Goal: Task Accomplishment & Management: Manage account settings

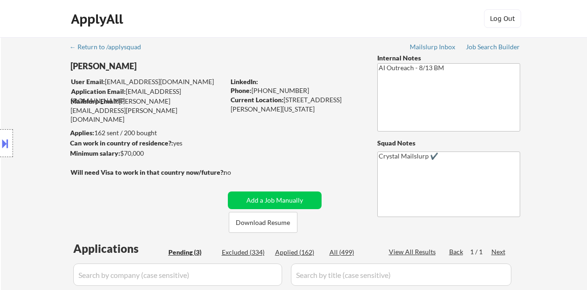
select select ""pending""
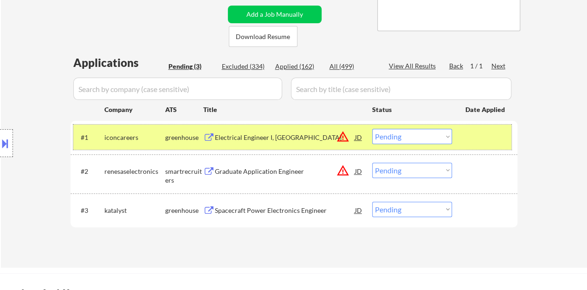
click at [477, 133] on div at bounding box center [486, 137] width 41 height 17
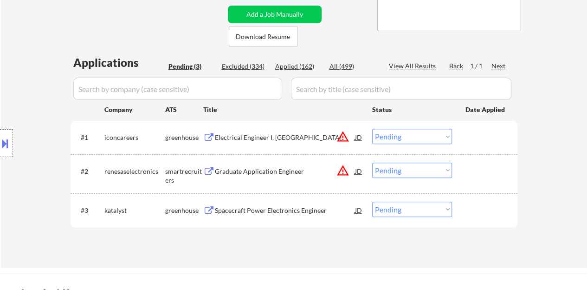
scroll to position [232, 0]
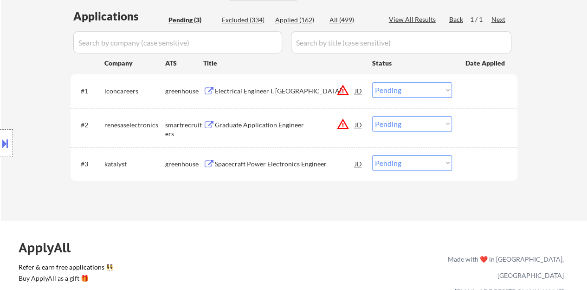
click at [399, 125] on select "Choose an option... Pending Applied Excluded (Questions) Excluded (Expired) Exc…" at bounding box center [412, 123] width 80 height 15
click at [372, 116] on select "Choose an option... Pending Applied Excluded (Questions) Excluded (Expired) Exc…" at bounding box center [412, 123] width 80 height 15
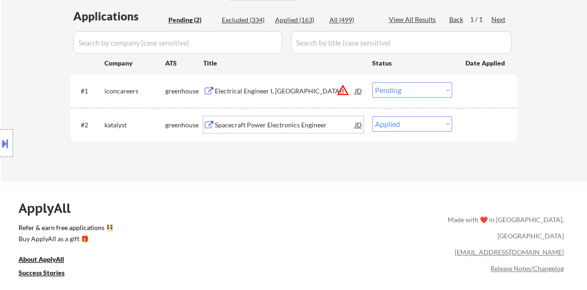
click at [248, 126] on div "Spacecraft Power Electronics Engineer" at bounding box center [285, 124] width 140 height 9
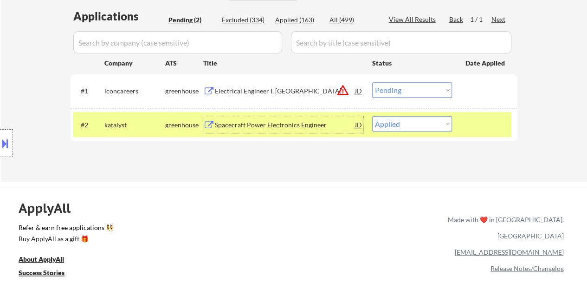
click at [10, 139] on div at bounding box center [6, 143] width 13 height 28
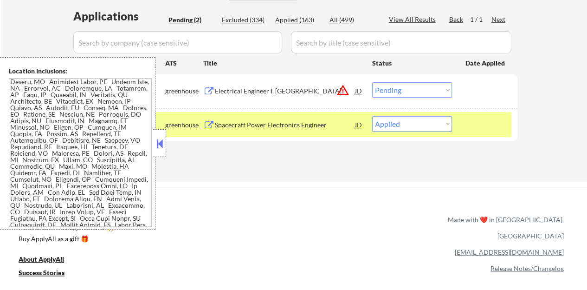
scroll to position [0, 0]
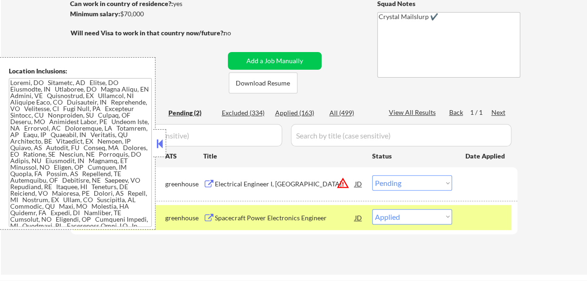
drag, startPoint x: 157, startPoint y: 145, endPoint x: 162, endPoint y: 148, distance: 5.4
click at [157, 145] on button at bounding box center [160, 144] width 10 height 14
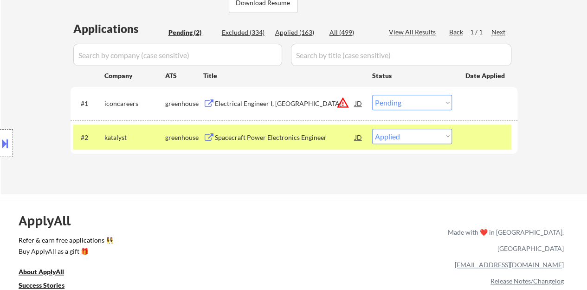
scroll to position [232, 0]
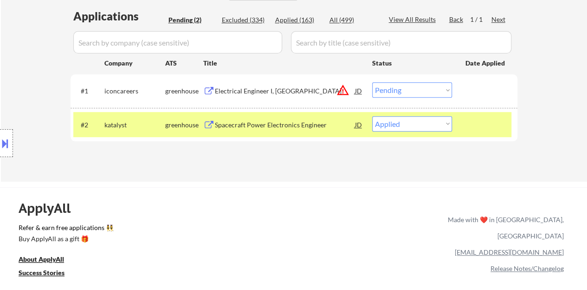
click at [4, 130] on div at bounding box center [6, 143] width 13 height 28
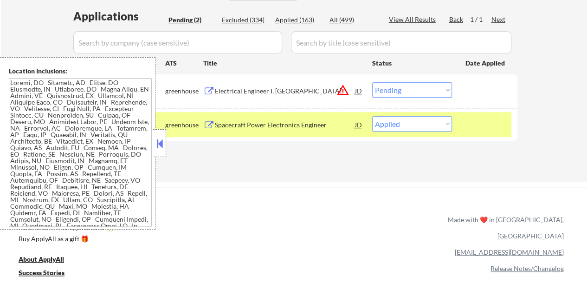
click at [160, 138] on button at bounding box center [160, 144] width 10 height 14
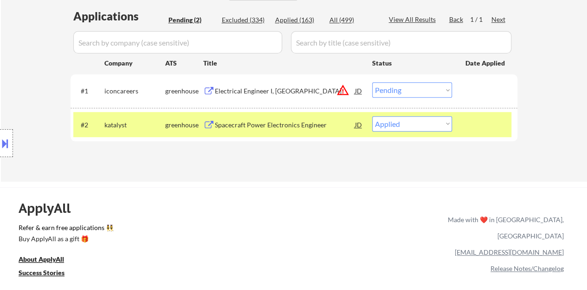
click at [404, 126] on select "Choose an option... Pending Applied Excluded (Questions) Excluded (Expired) Exc…" at bounding box center [412, 123] width 80 height 15
select select ""excluded__bad_match_""
click at [372, 116] on select "Choose an option... Pending Applied Excluded (Questions) Excluded (Expired) Exc…" at bounding box center [412, 123] width 80 height 15
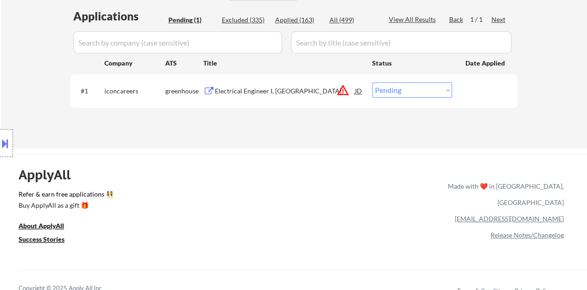
scroll to position [186, 0]
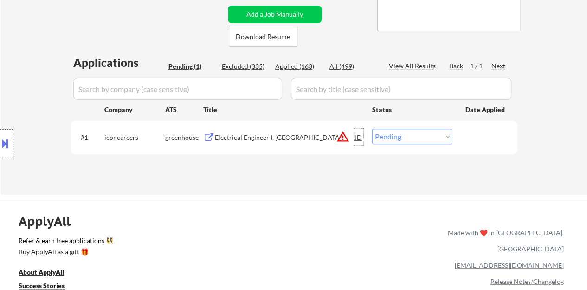
click at [355, 139] on div "JD" at bounding box center [358, 137] width 9 height 17
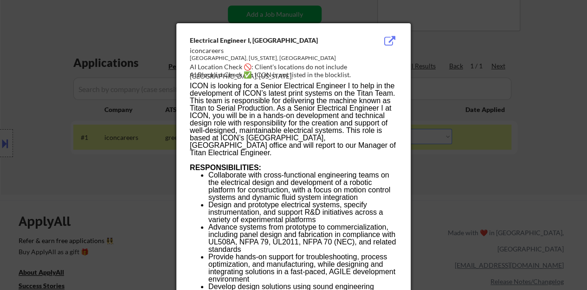
click at [145, 116] on div at bounding box center [293, 145] width 587 height 290
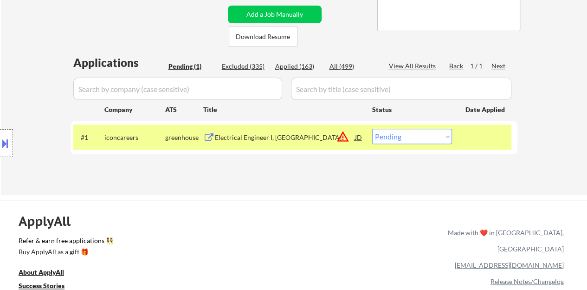
click at [225, 141] on div "Electrical Engineer I, Titan" at bounding box center [285, 137] width 140 height 9
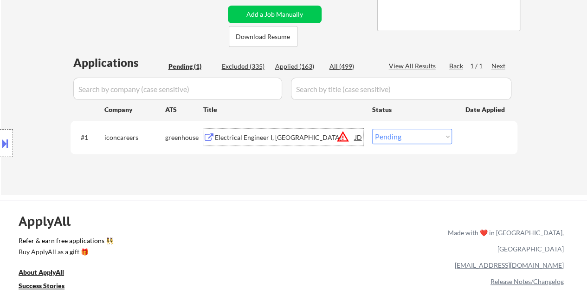
drag, startPoint x: 483, startPoint y: 128, endPoint x: 475, endPoint y: 124, distance: 8.9
click at [482, 128] on div "#1 iconcareers greenhouse Electrical Engineer I, Titan JD warning_amber Choose …" at bounding box center [292, 136] width 438 height 25
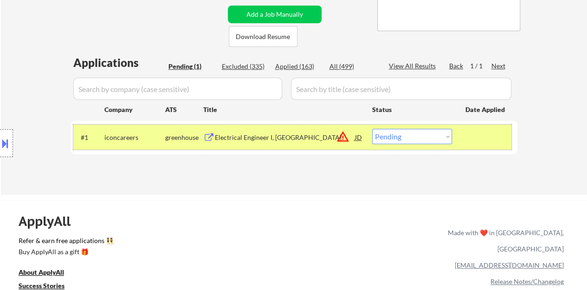
drag, startPoint x: 414, startPoint y: 126, endPoint x: 421, endPoint y: 130, distance: 8.4
click at [416, 127] on div "#1 iconcareers greenhouse Electrical Engineer I, Titan JD warning_amber Choose …" at bounding box center [292, 136] width 438 height 25
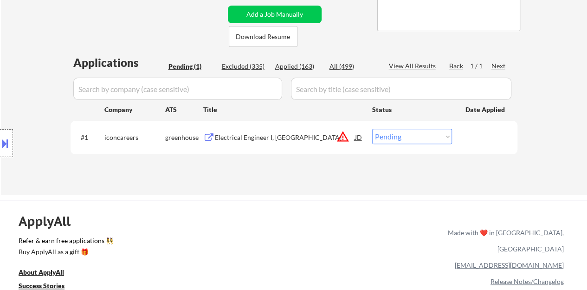
click at [424, 134] on select "Choose an option... Pending Applied Excluded (Questions) Excluded (Expired) Exc…" at bounding box center [412, 136] width 80 height 15
select select ""excluded__bad_match_""
click at [372, 129] on select "Choose an option... Pending Applied Excluded (Questions) Excluded (Expired) Exc…" at bounding box center [412, 136] width 80 height 15
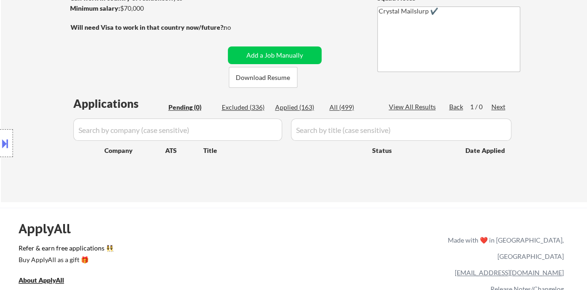
scroll to position [93, 0]
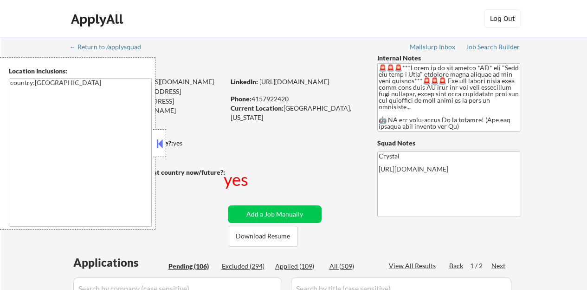
select select ""pending""
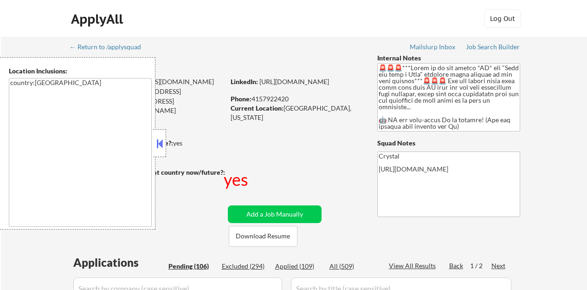
select select ""pending""
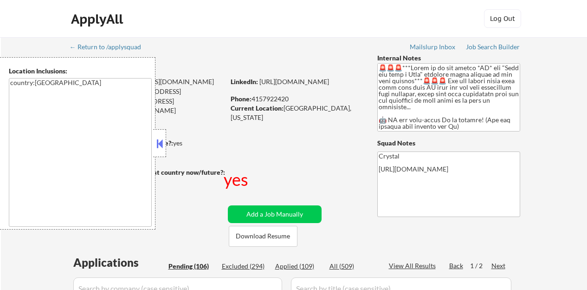
select select ""pending""
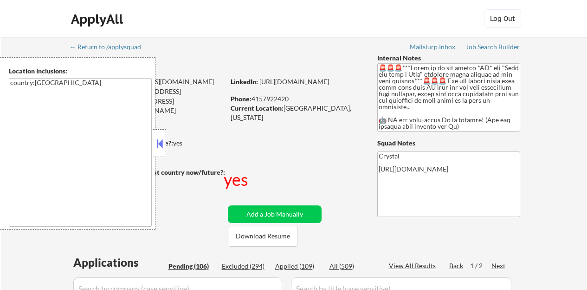
select select ""pending""
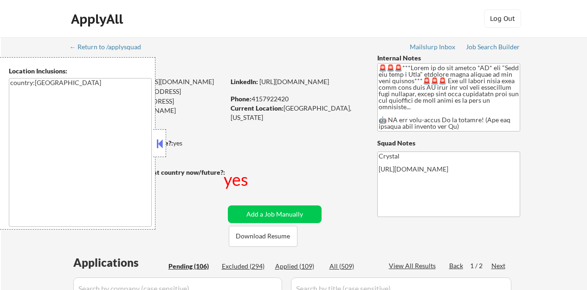
select select ""pending""
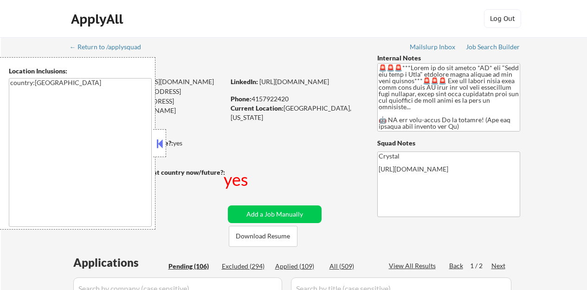
select select ""pending""
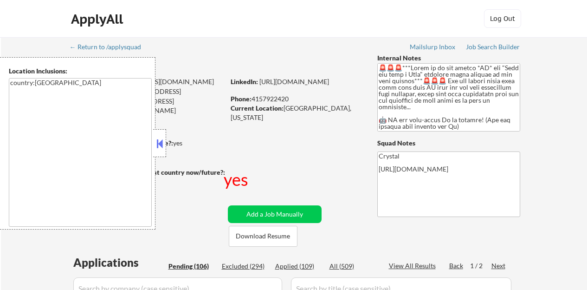
select select ""pending""
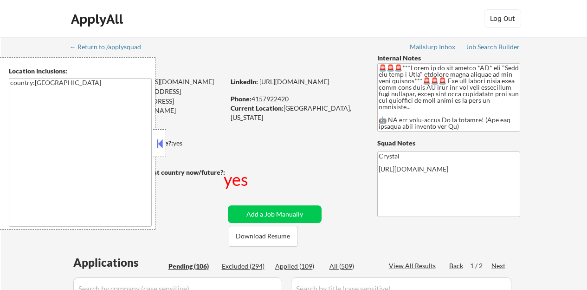
select select ""pending""
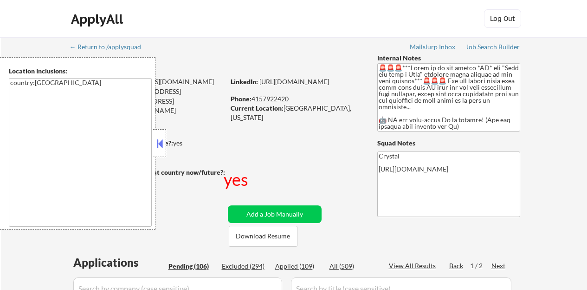
select select ""pending""
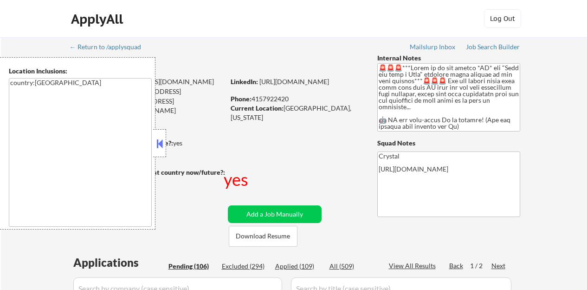
select select ""pending""
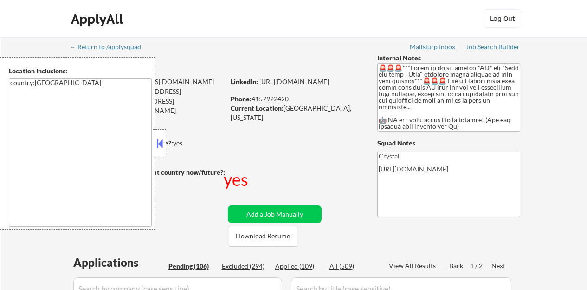
select select ""pending""
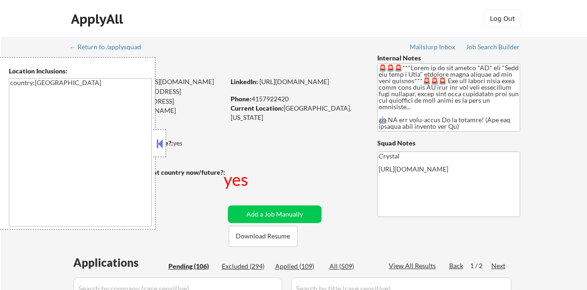
select select ""pending""
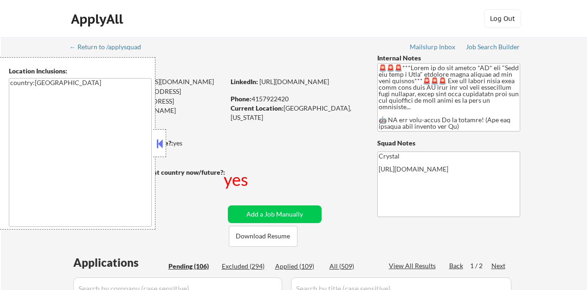
select select ""pending""
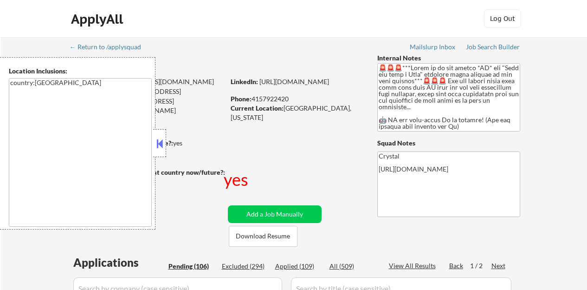
select select ""pending""
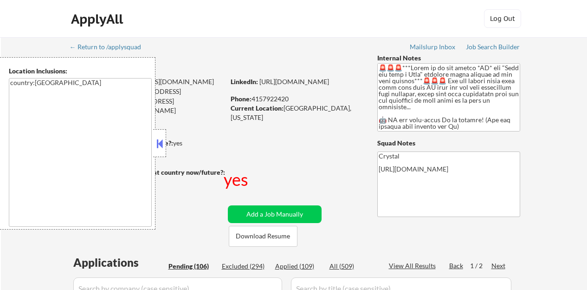
select select ""pending""
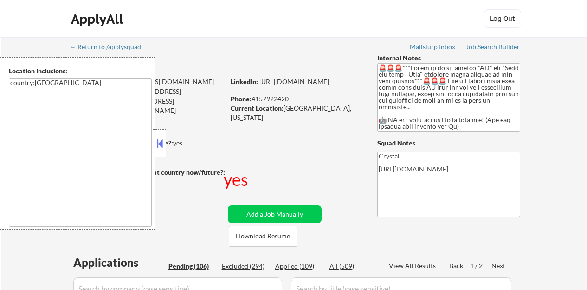
select select ""pending""
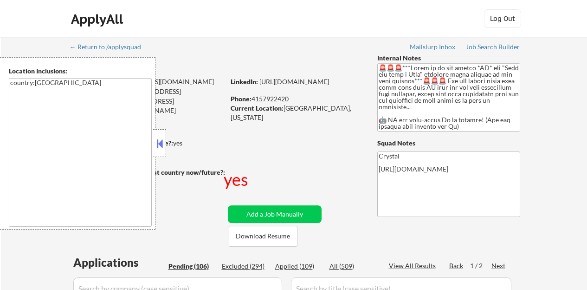
select select ""pending""
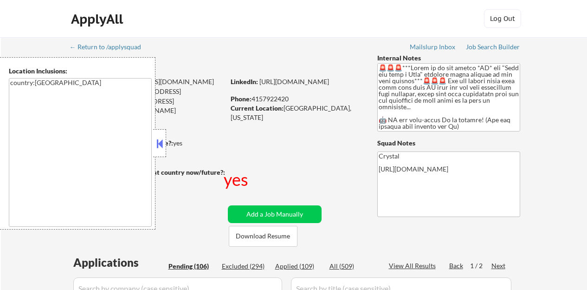
select select ""pending""
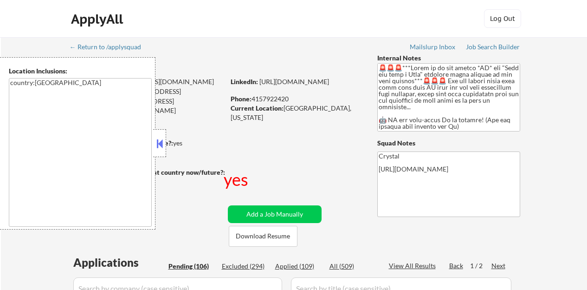
select select ""pending""
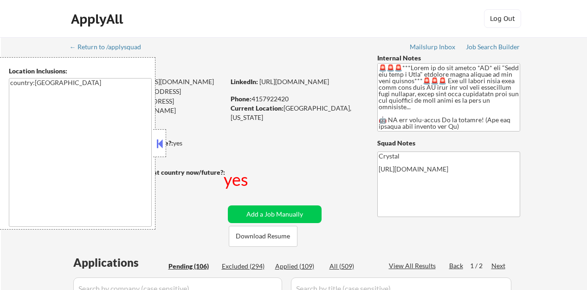
select select ""pending""
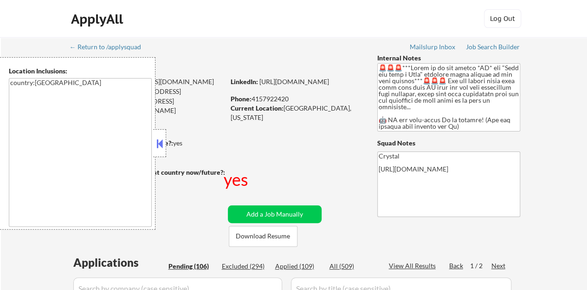
click at [159, 145] on button at bounding box center [160, 144] width 10 height 14
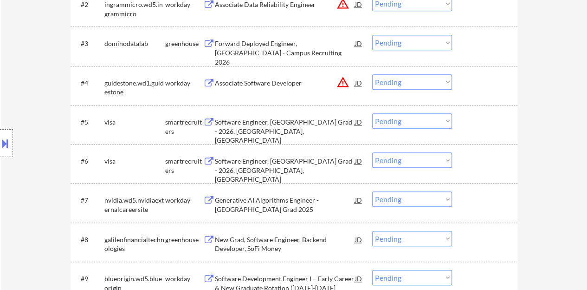
scroll to position [325, 0]
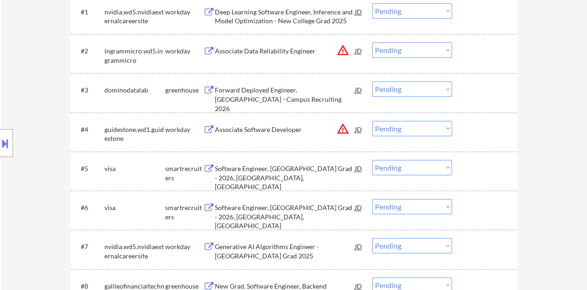
click at [362, 128] on div "JD" at bounding box center [358, 129] width 9 height 17
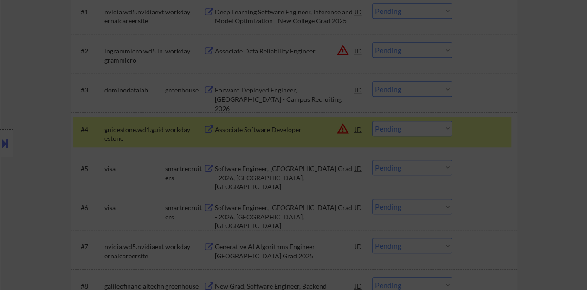
click at [389, 128] on p "We offer employees a generous benefits package, flexible work schedules, the op…" at bounding box center [293, 138] width 207 height 22
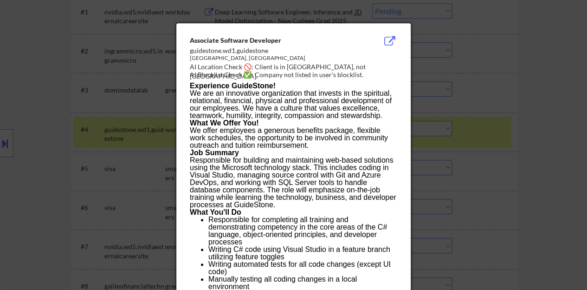
click at [475, 109] on div at bounding box center [293, 145] width 587 height 290
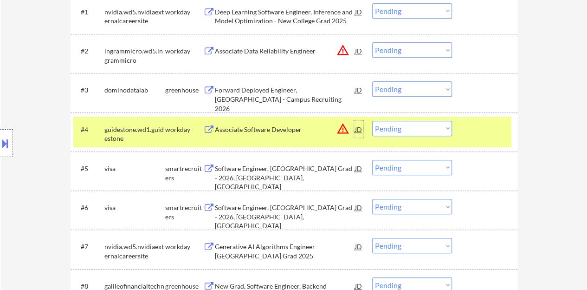
click at [359, 126] on div "JD" at bounding box center [358, 129] width 9 height 17
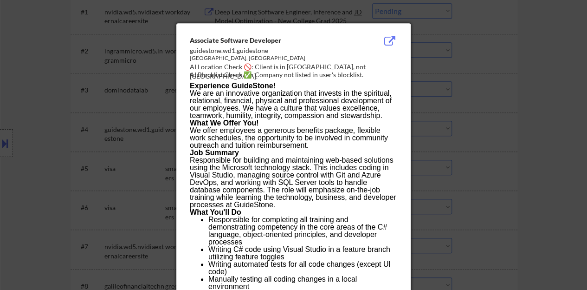
click at [76, 129] on div at bounding box center [293, 145] width 587 height 290
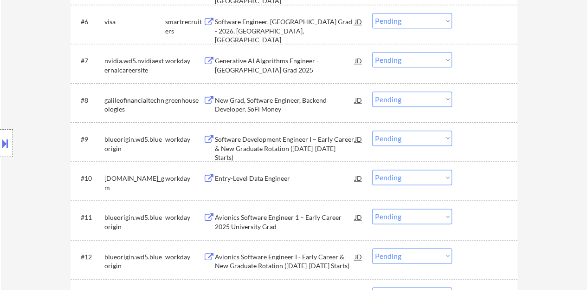
scroll to position [557, 0]
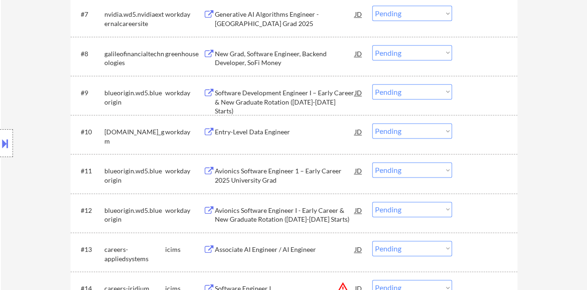
click at [255, 131] on div "Entry-Level Data Engineer" at bounding box center [285, 131] width 140 height 9
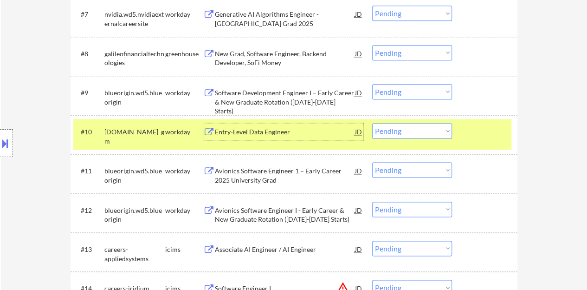
drag, startPoint x: 404, startPoint y: 118, endPoint x: 415, endPoint y: 132, distance: 17.3
click at [408, 121] on div "#10 [DOMAIN_NAME]_gm workday Entry-Level Data Engineer JD Choose an option... P…" at bounding box center [292, 134] width 438 height 31
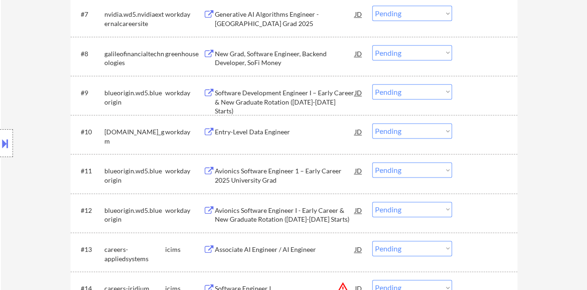
click at [413, 130] on select "Choose an option... Pending Applied Excluded (Questions) Excluded (Expired) Exc…" at bounding box center [412, 130] width 80 height 15
click at [372, 123] on select "Choose an option... Pending Applied Excluded (Questions) Excluded (Expired) Exc…" at bounding box center [412, 130] width 80 height 15
select select ""pending""
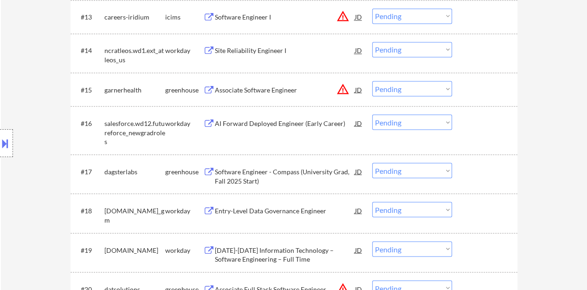
scroll to position [743, 0]
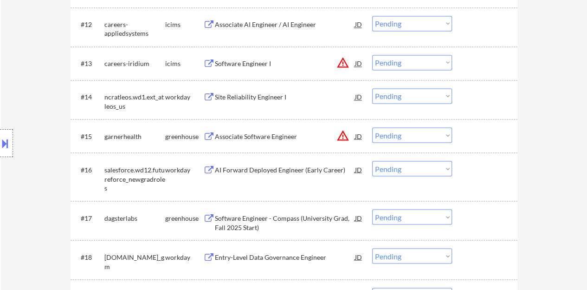
click at [266, 130] on div "Associate Software Engineer" at bounding box center [285, 135] width 140 height 17
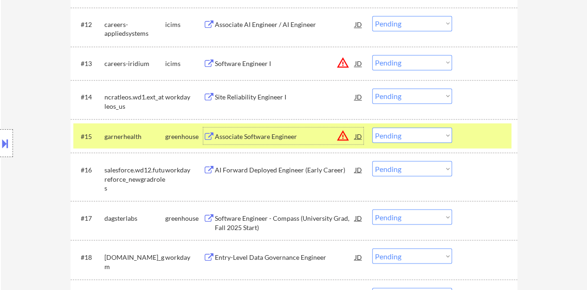
click at [384, 134] on select "Choose an option... Pending Applied Excluded (Questions) Excluded (Expired) Exc…" at bounding box center [412, 134] width 80 height 15
click at [372, 127] on select "Choose an option... Pending Applied Excluded (Questions) Excluded (Expired) Exc…" at bounding box center [412, 134] width 80 height 15
select select ""pending""
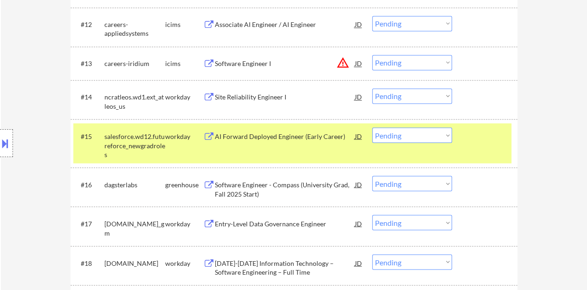
click at [488, 151] on div "#15 salesforce.wd12.futureforce_newgradroles workday AI Forward Deployed Engine…" at bounding box center [292, 143] width 438 height 40
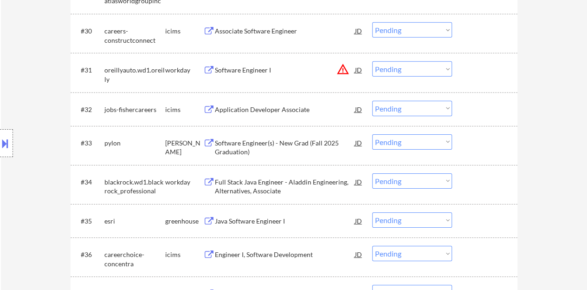
scroll to position [1440, 0]
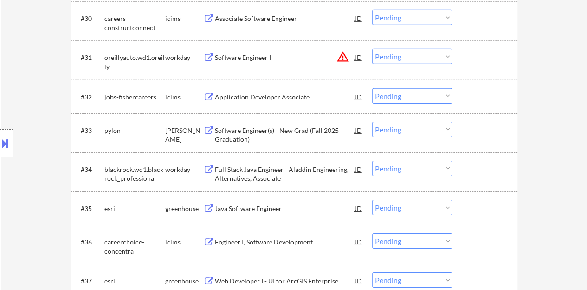
click at [245, 129] on div "Software Engineer(s) - New Grad (Fall 2025 Graduation)" at bounding box center [285, 135] width 140 height 18
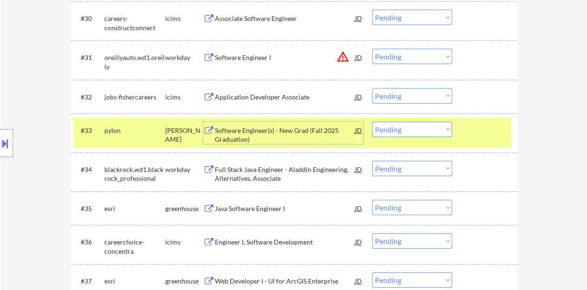
click at [411, 125] on select "Choose an option... Pending Applied Excluded (Questions) Excluded (Expired) Exc…" at bounding box center [412, 129] width 80 height 15
click at [372, 122] on select "Choose an option... Pending Applied Excluded (Questions) Excluded (Expired) Exc…" at bounding box center [412, 129] width 80 height 15
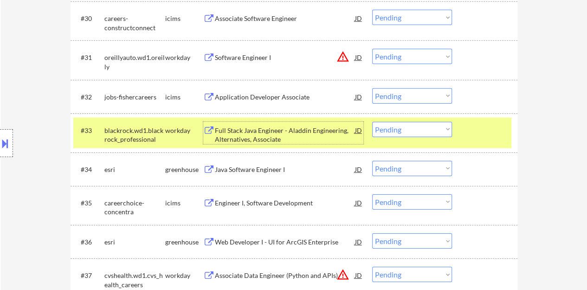
click at [285, 129] on div "Full Stack Java Engineer - Aladdin Engineering, Alternatives, Associate" at bounding box center [285, 135] width 140 height 18
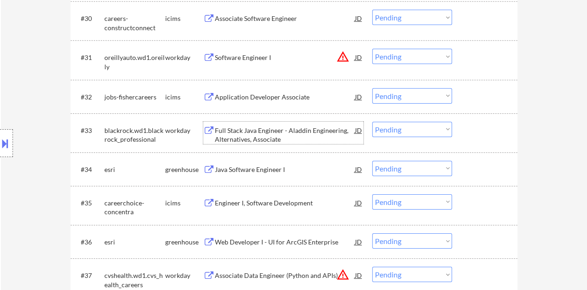
click at [472, 135] on div at bounding box center [486, 130] width 41 height 17
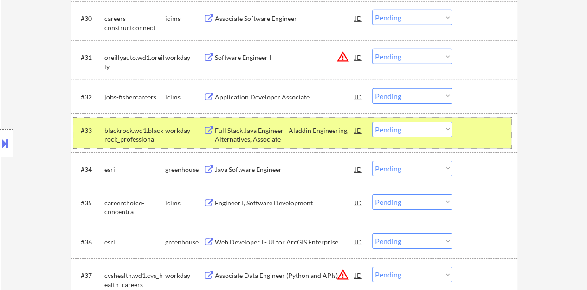
click at [417, 130] on select "Choose an option... Pending Applied Excluded (Questions) Excluded (Expired) Exc…" at bounding box center [412, 129] width 80 height 15
click at [372, 122] on select "Choose an option... Pending Applied Excluded (Questions) Excluded (Expired) Exc…" at bounding box center [412, 129] width 80 height 15
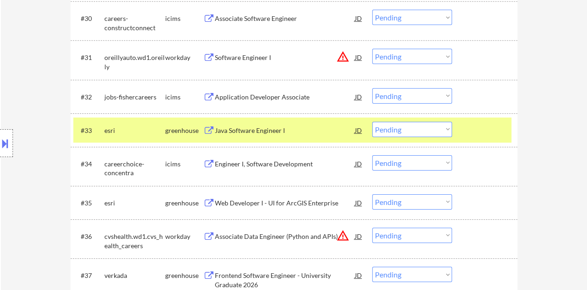
click at [278, 126] on div "Java Software Engineer I" at bounding box center [285, 130] width 140 height 9
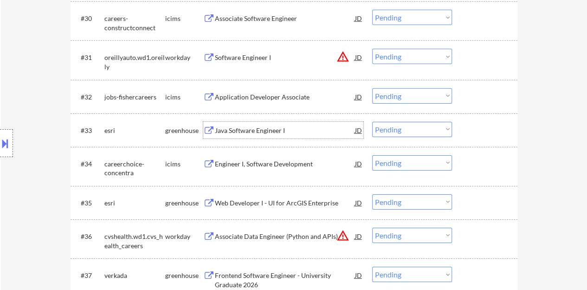
click at [484, 131] on div at bounding box center [486, 130] width 41 height 17
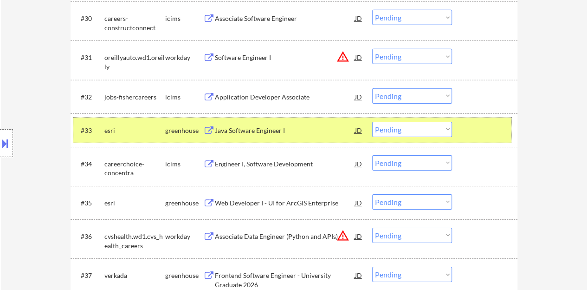
click at [390, 131] on select "Choose an option... Pending Applied Excluded (Questions) Excluded (Expired) Exc…" at bounding box center [412, 129] width 80 height 15
click at [372, 122] on select "Choose an option... Pending Applied Excluded (Questions) Excluded (Expired) Exc…" at bounding box center [412, 129] width 80 height 15
select select ""pending""
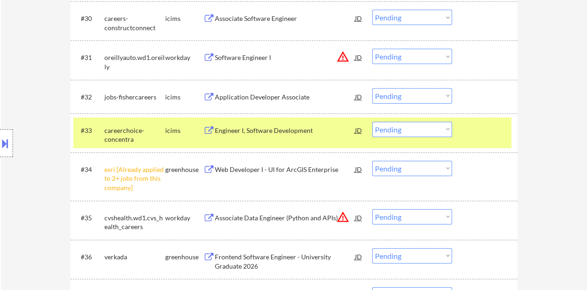
click at [391, 174] on select "Choose an option... Pending Applied Excluded (Questions) Excluded (Expired) Exc…" at bounding box center [412, 168] width 80 height 15
click at [372, 161] on select "Choose an option... Pending Applied Excluded (Questions) Excluded (Expired) Exc…" at bounding box center [412, 168] width 80 height 15
select select ""pending""
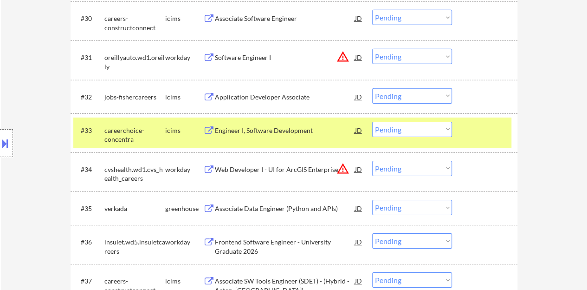
click at [473, 132] on div at bounding box center [486, 130] width 41 height 17
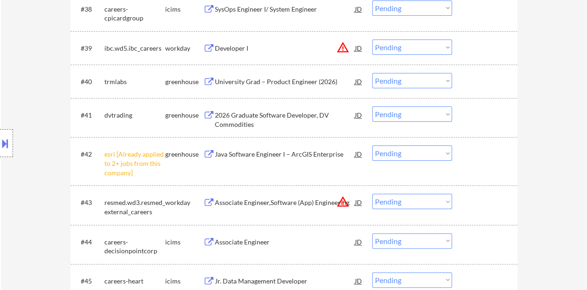
scroll to position [1765, 0]
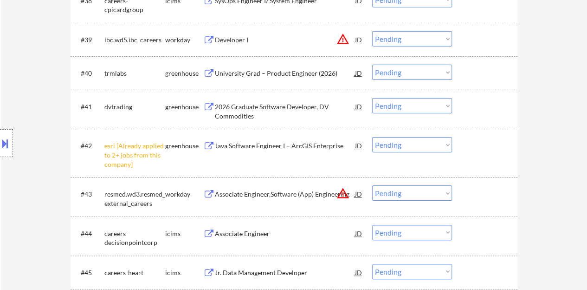
click at [393, 145] on select "Choose an option... Pending Applied Excluded (Questions) Excluded (Expired) Exc…" at bounding box center [412, 144] width 80 height 15
click at [372, 137] on select "Choose an option... Pending Applied Excluded (Questions) Excluded (Expired) Exc…" at bounding box center [412, 144] width 80 height 15
select select ""pending""
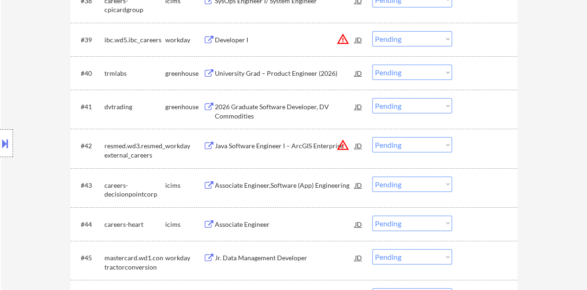
scroll to position [1718, 0]
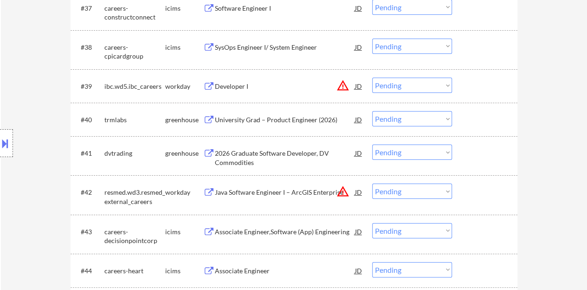
click at [257, 117] on div "University Grad – Product Engineer (2026)" at bounding box center [285, 119] width 140 height 9
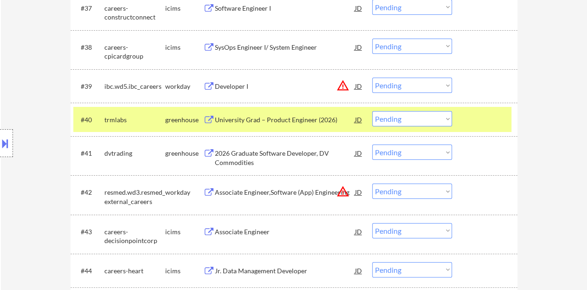
select select ""pending""
click at [409, 123] on select "Choose an option... Pending Applied Excluded (Questions) Excluded (Expired) Exc…" at bounding box center [412, 118] width 80 height 15
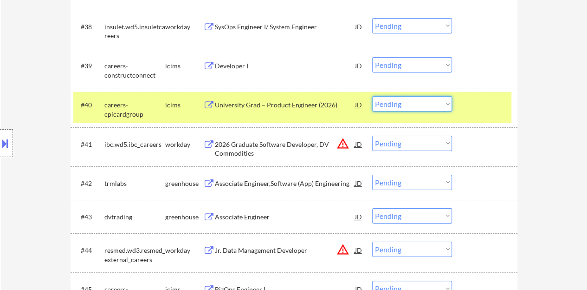
click at [483, 108] on div at bounding box center [486, 104] width 41 height 17
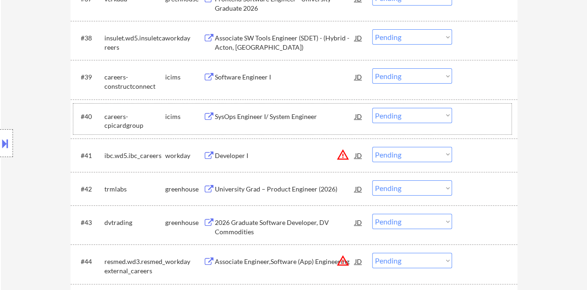
scroll to position [1765, 0]
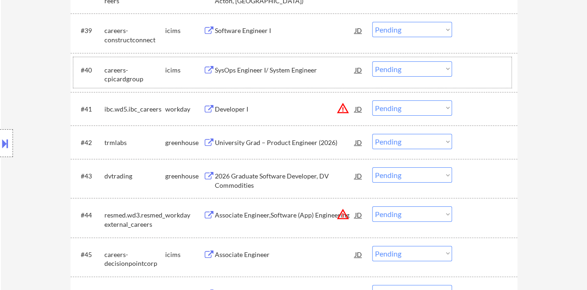
click at [417, 137] on select "Choose an option... Pending Applied Excluded (Questions) Excluded (Expired) Exc…" at bounding box center [412, 141] width 80 height 15
click at [372, 134] on select "Choose an option... Pending Applied Excluded (Questions) Excluded (Expired) Exc…" at bounding box center [412, 141] width 80 height 15
select select ""pending""
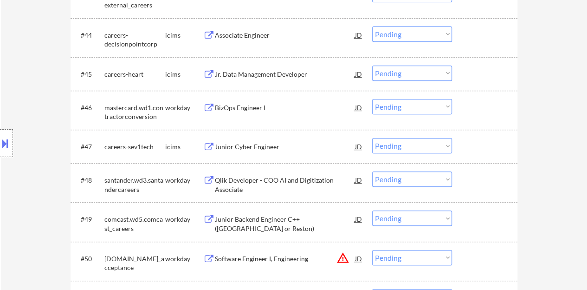
scroll to position [1904, 0]
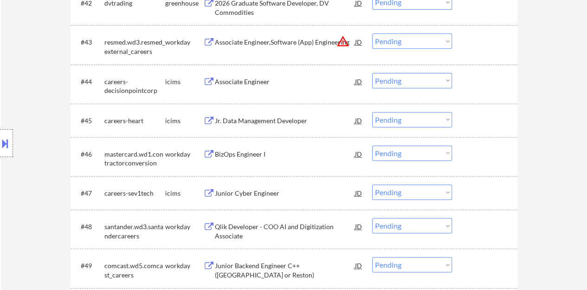
click at [255, 155] on div "BizOps Engineer I" at bounding box center [285, 154] width 140 height 9
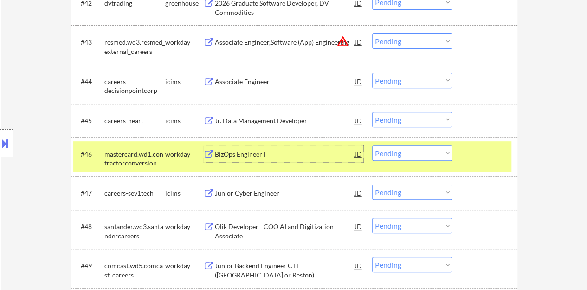
click at [488, 163] on div "#46 mastercard.wd1.contractorconversion workday BizOps Engineer I JD warning_am…" at bounding box center [292, 156] width 438 height 31
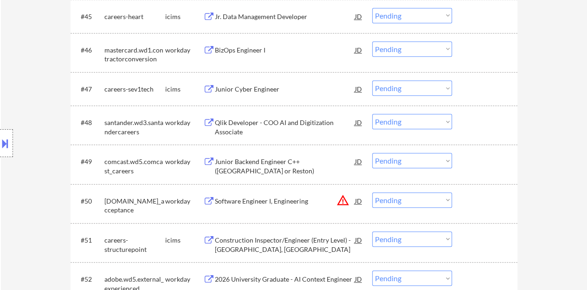
scroll to position [1997, 0]
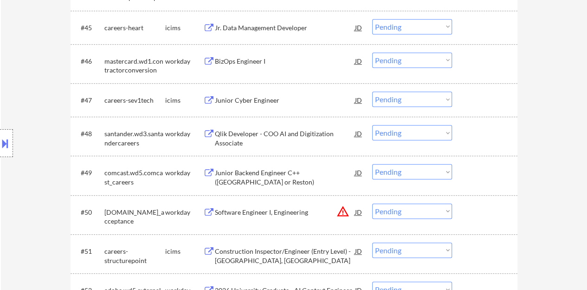
click at [254, 181] on div "Junior Backend Engineer C++ ([GEOGRAPHIC_DATA] or Reston)" at bounding box center [285, 177] width 140 height 18
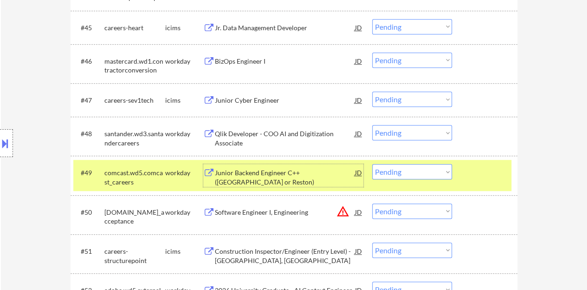
click at [420, 174] on select "Choose an option... Pending Applied Excluded (Questions) Excluded (Expired) Exc…" at bounding box center [412, 171] width 80 height 15
click at [372, 164] on select "Choose an option... Pending Applied Excluded (Questions) Excluded (Expired) Exc…" at bounding box center [412, 171] width 80 height 15
select select ""pending""
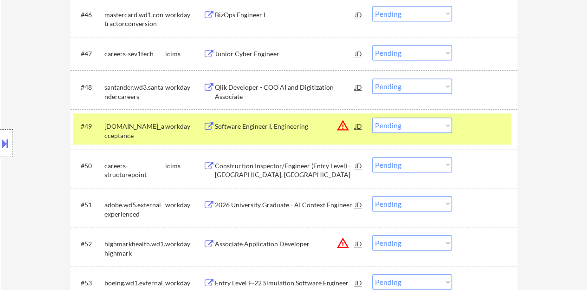
click at [485, 133] on div at bounding box center [486, 125] width 41 height 17
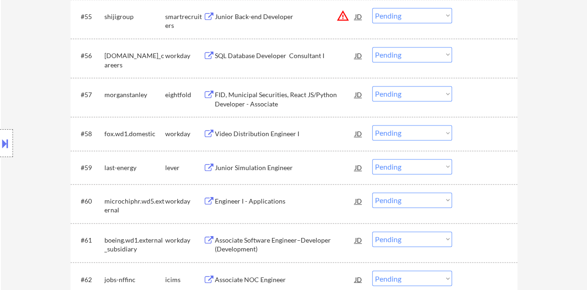
scroll to position [2368, 0]
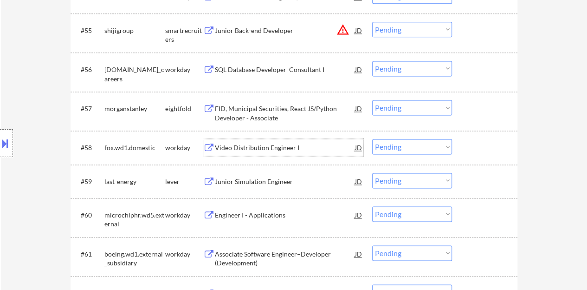
click at [239, 150] on div "Video Distribution Engineer I" at bounding box center [285, 147] width 140 height 9
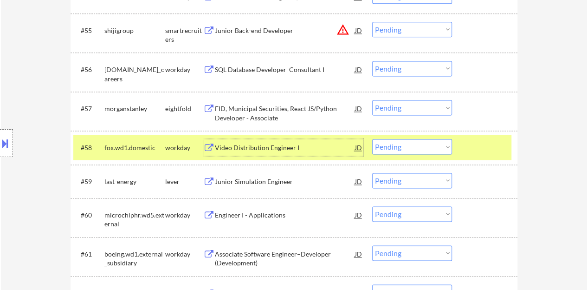
click at [401, 154] on select "Choose an option... Pending Applied Excluded (Questions) Excluded (Expired) Exc…" at bounding box center [412, 146] width 80 height 15
click at [372, 139] on select "Choose an option... Pending Applied Excluded (Questions) Excluded (Expired) Exc…" at bounding box center [412, 146] width 80 height 15
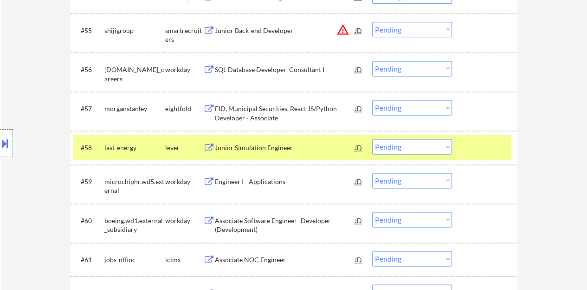
click at [233, 148] on div "Junior Simulation Engineer" at bounding box center [285, 147] width 140 height 9
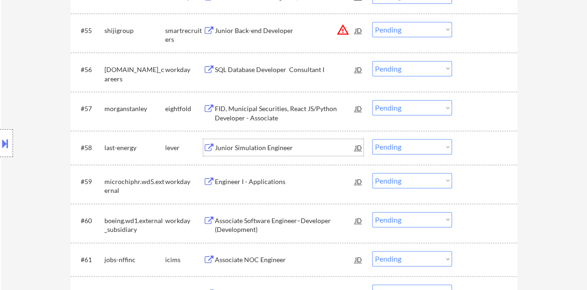
click at [476, 135] on div "#58 last-energy lever Junior Simulation Engineer JD warning_amber Choose an opt…" at bounding box center [292, 147] width 438 height 25
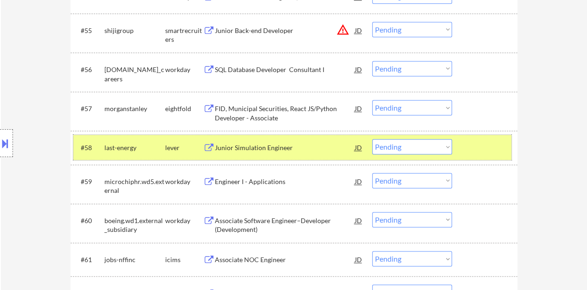
click at [407, 151] on select "Choose an option... Pending Applied Excluded (Questions) Excluded (Expired) Exc…" at bounding box center [412, 146] width 80 height 15
click at [372, 139] on select "Choose an option... Pending Applied Excluded (Questions) Excluded (Expired) Exc…" at bounding box center [412, 146] width 80 height 15
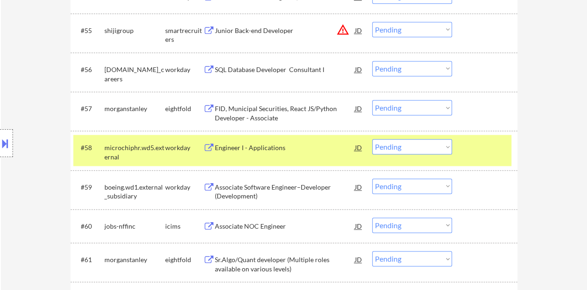
click at [268, 143] on div "Engineer I - Applications" at bounding box center [285, 147] width 140 height 9
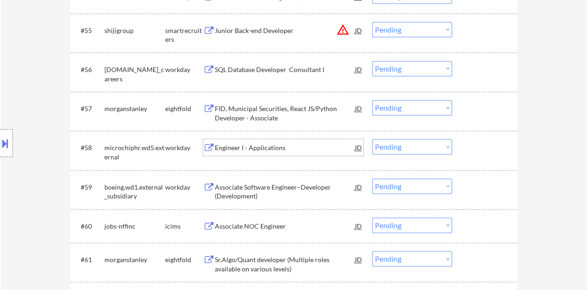
click at [469, 143] on div at bounding box center [486, 147] width 41 height 17
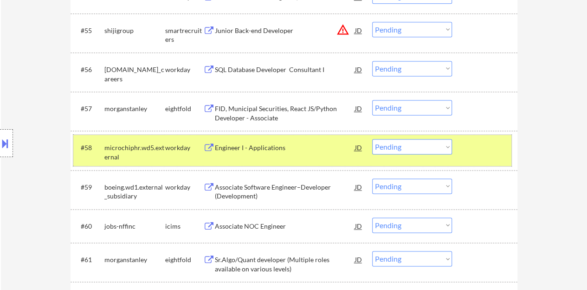
click at [409, 147] on select "Choose an option... Pending Applied Excluded (Questions) Excluded (Expired) Exc…" at bounding box center [412, 146] width 80 height 15
click at [372, 139] on select "Choose an option... Pending Applied Excluded (Questions) Excluded (Expired) Exc…" at bounding box center [412, 146] width 80 height 15
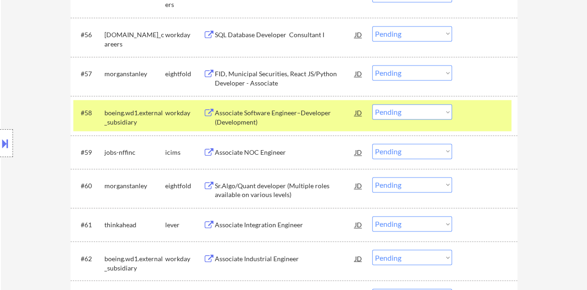
scroll to position [2415, 0]
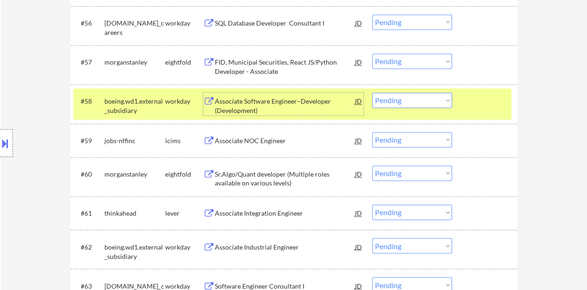
click at [223, 113] on div "Associate Software Engineer–Developer (Development)" at bounding box center [285, 106] width 140 height 18
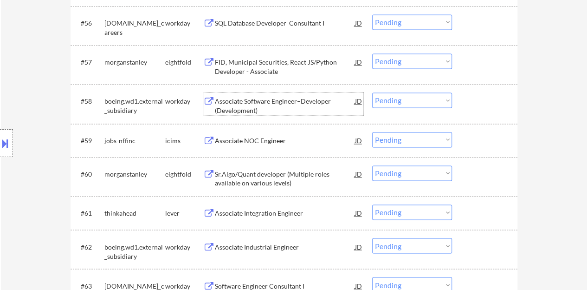
click at [469, 103] on div at bounding box center [486, 100] width 41 height 17
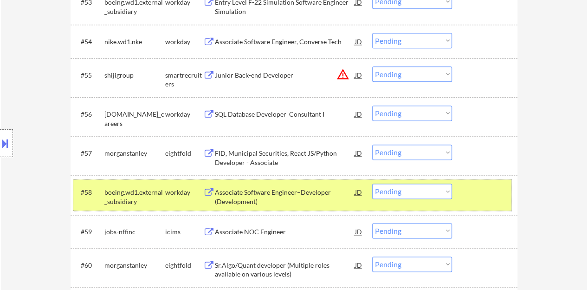
scroll to position [2374, 0]
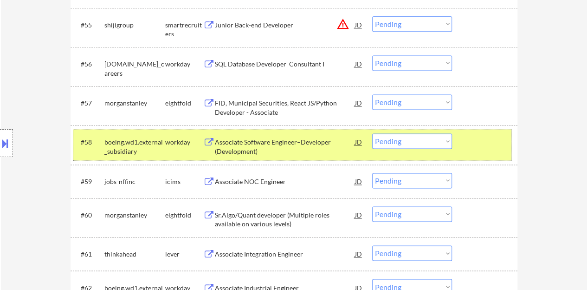
click at [396, 137] on select "Choose an option... Pending Applied Excluded (Questions) Excluded (Expired) Exc…" at bounding box center [412, 140] width 80 height 15
click at [372, 133] on select "Choose an option... Pending Applied Excluded (Questions) Excluded (Expired) Exc…" at bounding box center [412, 140] width 80 height 15
select select ""pending""
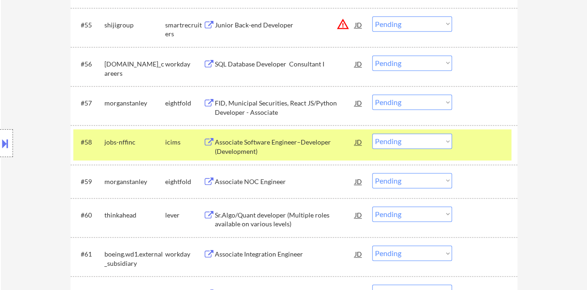
click at [471, 140] on div at bounding box center [486, 141] width 41 height 17
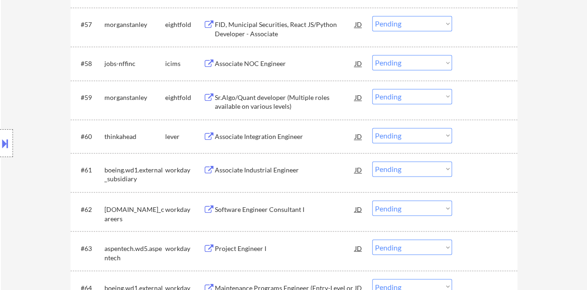
scroll to position [2467, 0]
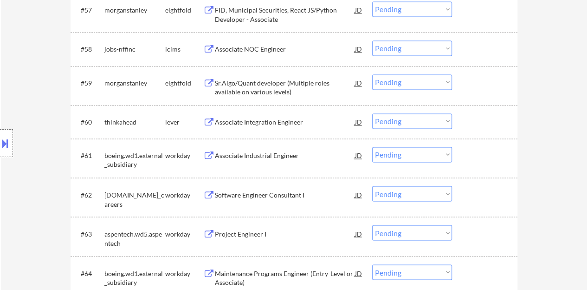
click at [280, 117] on div "Associate Integration Engineer" at bounding box center [285, 121] width 140 height 17
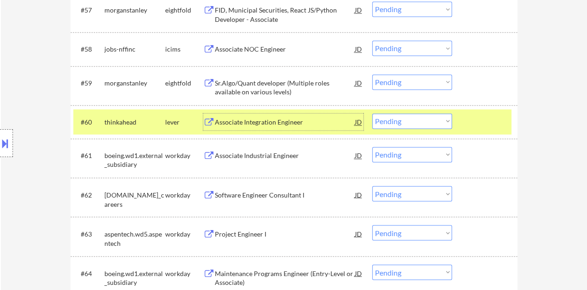
drag, startPoint x: 415, startPoint y: 116, endPoint x: 417, endPoint y: 127, distance: 11.3
click at [415, 116] on select "Choose an option... Pending Applied Excluded (Questions) Excluded (Expired) Exc…" at bounding box center [412, 120] width 80 height 15
click at [372, 113] on select "Choose an option... Pending Applied Excluded (Questions) Excluded (Expired) Exc…" at bounding box center [412, 120] width 80 height 15
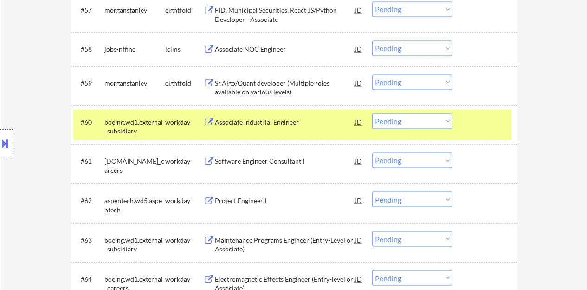
click at [282, 122] on div "Associate Industrial Engineer" at bounding box center [285, 121] width 140 height 9
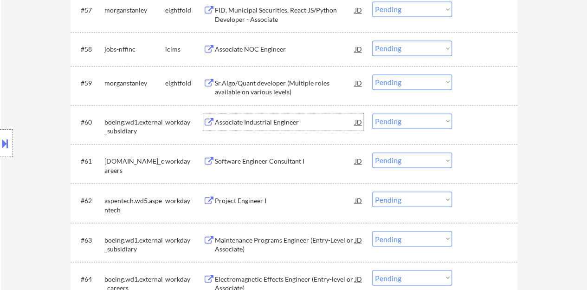
click at [485, 126] on div at bounding box center [486, 121] width 41 height 17
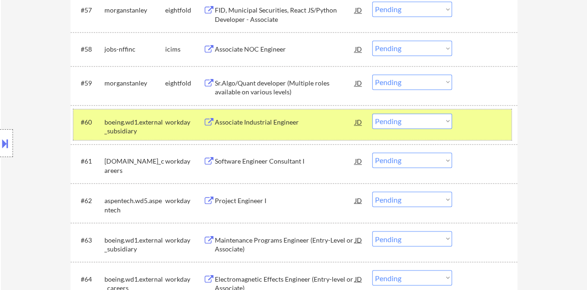
click at [387, 119] on select "Choose an option... Pending Applied Excluded (Questions) Excluded (Expired) Exc…" at bounding box center [412, 120] width 80 height 15
click at [372, 113] on select "Choose an option... Pending Applied Excluded (Questions) Excluded (Expired) Exc…" at bounding box center [412, 120] width 80 height 15
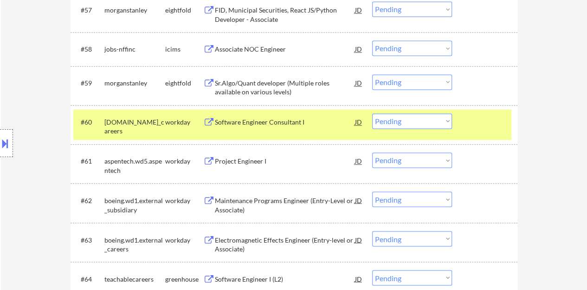
click at [301, 126] on div "Software Engineer Consultant I" at bounding box center [285, 121] width 140 height 9
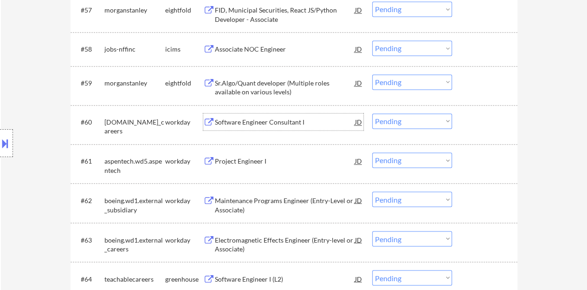
click at [470, 121] on div at bounding box center [486, 121] width 41 height 17
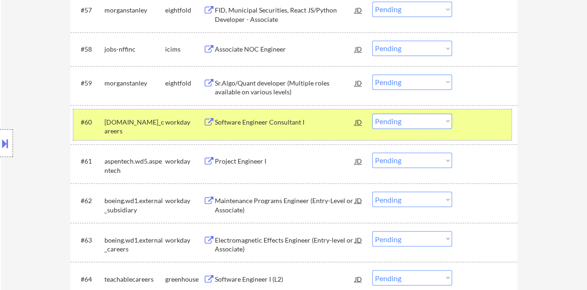
click at [393, 119] on select "Choose an option... Pending Applied Excluded (Questions) Excluded (Expired) Exc…" at bounding box center [412, 120] width 80 height 15
click at [372, 113] on select "Choose an option... Pending Applied Excluded (Questions) Excluded (Expired) Exc…" at bounding box center [412, 120] width 80 height 15
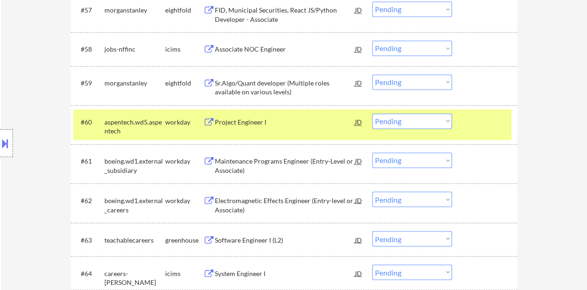
click at [225, 122] on div "Project Engineer I" at bounding box center [285, 121] width 140 height 9
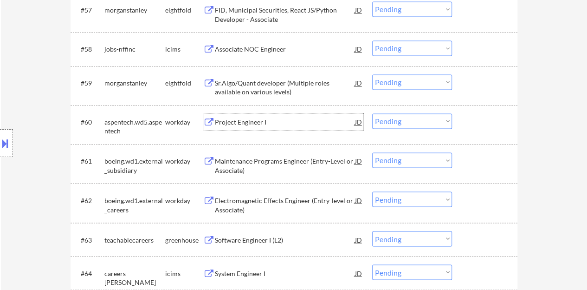
click at [474, 130] on div "#60 aspentech.wd5.aspentech workday Project Engineer I JD warning_amber Choose …" at bounding box center [292, 124] width 438 height 31
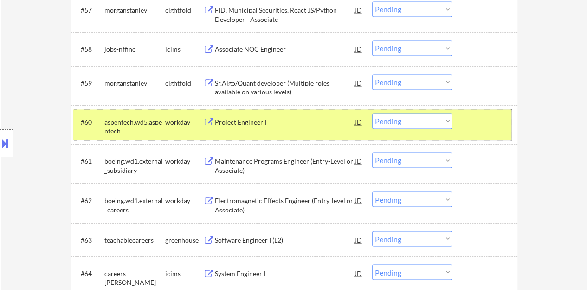
click at [405, 123] on select "Choose an option... Pending Applied Excluded (Questions) Excluded (Expired) Exc…" at bounding box center [412, 120] width 80 height 15
click at [372, 113] on select "Choose an option... Pending Applied Excluded (Questions) Excluded (Expired) Exc…" at bounding box center [412, 120] width 80 height 15
select select ""pending""
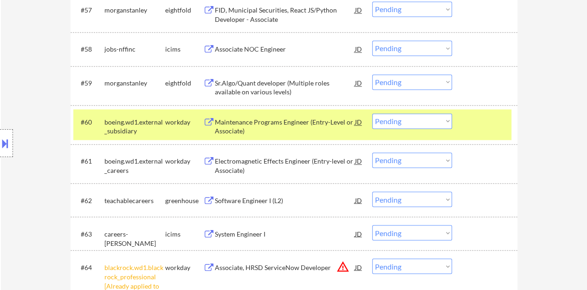
scroll to position [2513, 0]
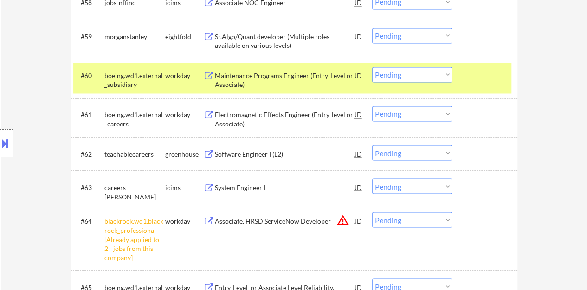
click at [488, 76] on div at bounding box center [486, 75] width 41 height 17
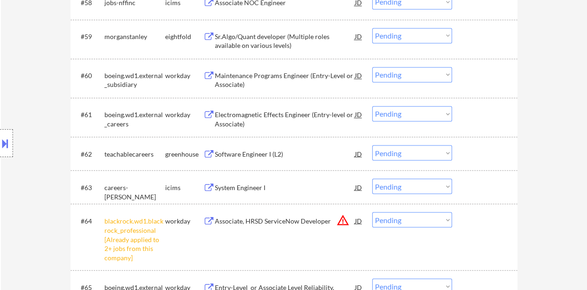
click at [427, 221] on select "Choose an option... Pending Applied Excluded (Questions) Excluded (Expired) Exc…" at bounding box center [412, 219] width 80 height 15
click at [372, 212] on select "Choose an option... Pending Applied Excluded (Questions) Excluded (Expired) Exc…" at bounding box center [412, 219] width 80 height 15
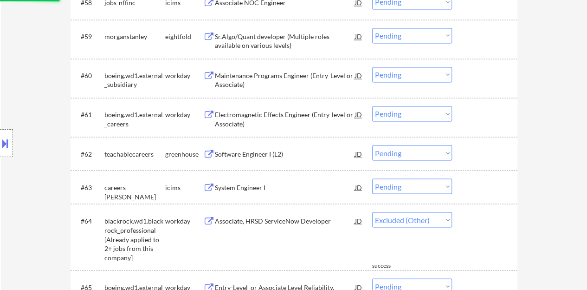
select select ""pending""
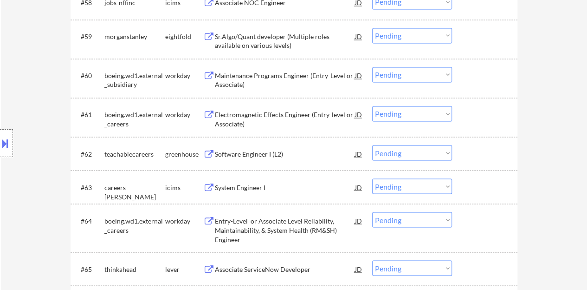
scroll to position [2560, 0]
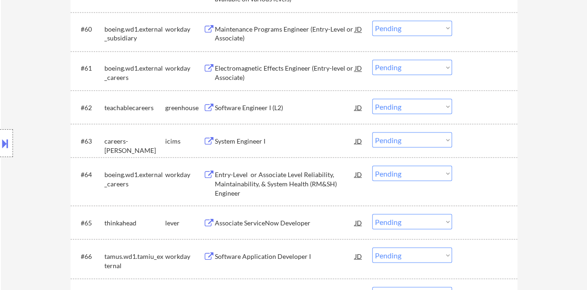
click at [263, 103] on div "Software Engineer I (L2)" at bounding box center [285, 107] width 140 height 9
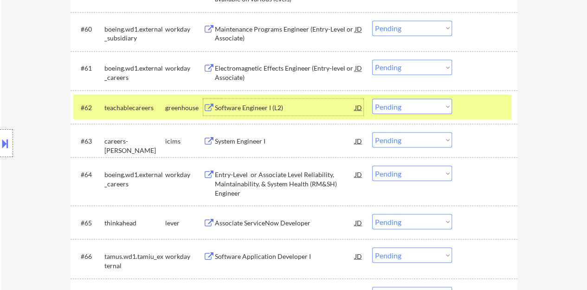
click at [421, 103] on select "Choose an option... Pending Applied Excluded (Questions) Excluded (Expired) Exc…" at bounding box center [412, 105] width 80 height 15
click at [372, 98] on select "Choose an option... Pending Applied Excluded (Questions) Excluded (Expired) Exc…" at bounding box center [412, 105] width 80 height 15
select select ""pending""
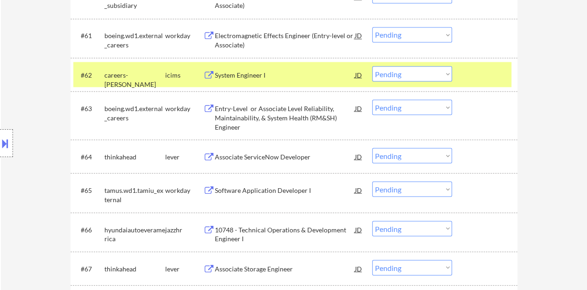
scroll to position [2606, 0]
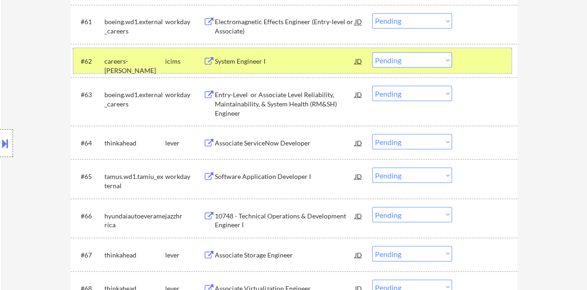
click at [475, 64] on div at bounding box center [486, 60] width 41 height 17
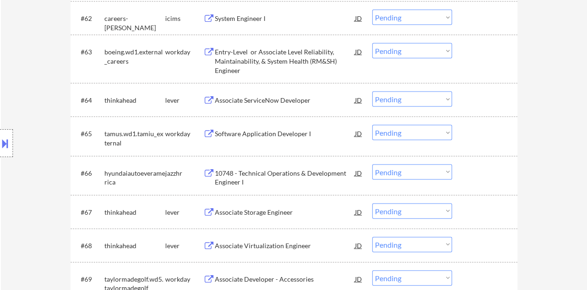
scroll to position [2653, 0]
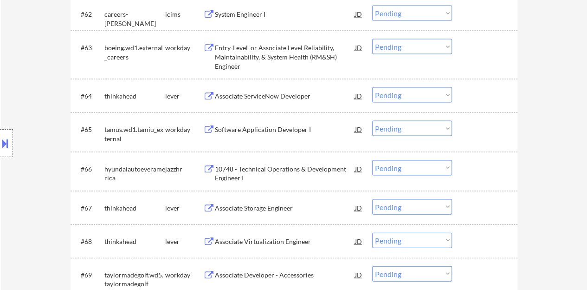
click at [290, 92] on div "Associate ServiceNow Developer" at bounding box center [285, 95] width 140 height 9
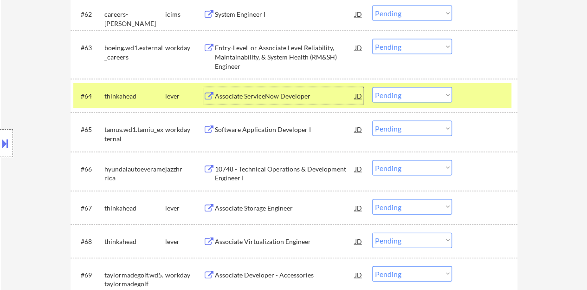
click at [420, 93] on select "Choose an option... Pending Applied Excluded (Questions) Excluded (Expired) Exc…" at bounding box center [412, 94] width 80 height 15
click at [372, 87] on select "Choose an option... Pending Applied Excluded (Questions) Excluded (Expired) Exc…" at bounding box center [412, 94] width 80 height 15
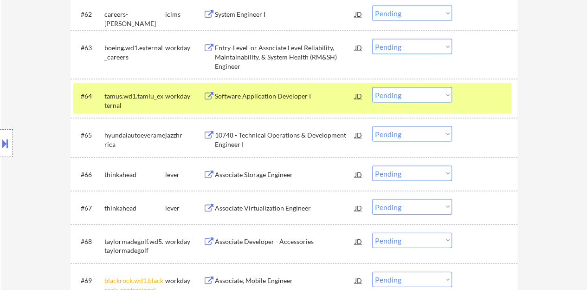
click at [256, 93] on div "Software Application Developer I" at bounding box center [285, 95] width 140 height 9
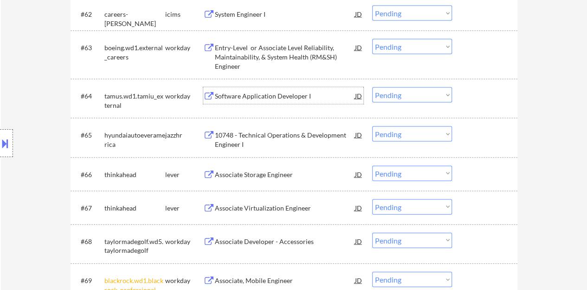
click at [483, 99] on div at bounding box center [486, 95] width 41 height 17
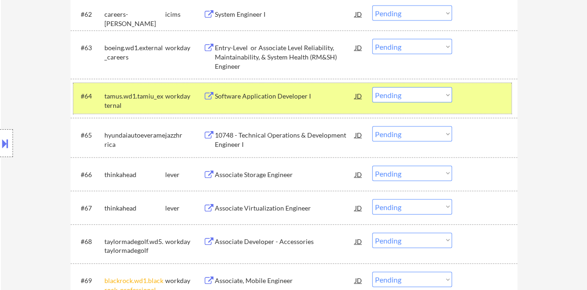
click at [389, 97] on select "Choose an option... Pending Applied Excluded (Questions) Excluded (Expired) Exc…" at bounding box center [412, 94] width 80 height 15
click at [372, 87] on select "Choose an option... Pending Applied Excluded (Questions) Excluded (Expired) Exc…" at bounding box center [412, 94] width 80 height 15
select select ""pending""
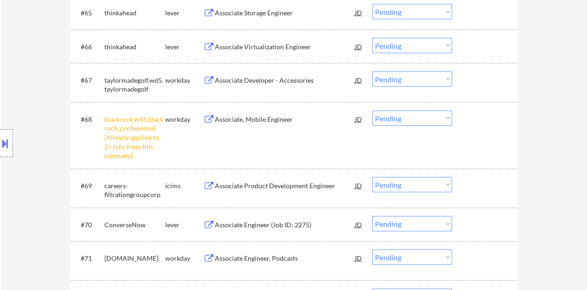
scroll to position [2792, 0]
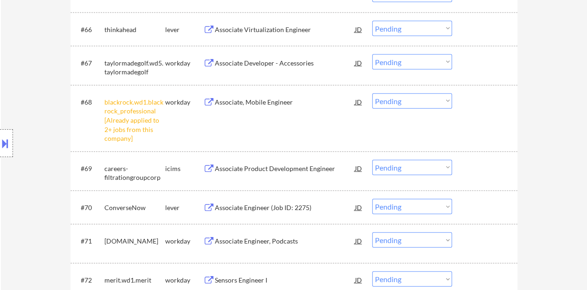
click at [382, 106] on select "Choose an option... Pending Applied Excluded (Questions) Excluded (Expired) Exc…" at bounding box center [412, 100] width 80 height 15
click at [372, 93] on select "Choose an option... Pending Applied Excluded (Questions) Excluded (Expired) Exc…" at bounding box center [412, 100] width 80 height 15
select select ""pending""
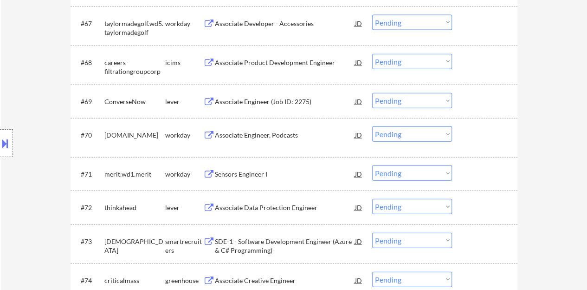
scroll to position [2838, 0]
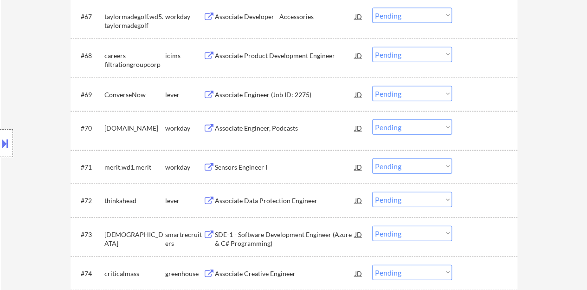
click at [281, 89] on div "Associate Engineer (Job ID: 2275)" at bounding box center [285, 94] width 140 height 17
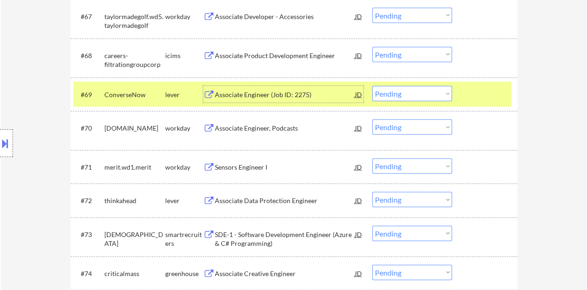
click at [405, 88] on select "Choose an option... Pending Applied Excluded (Questions) Excluded (Expired) Exc…" at bounding box center [412, 93] width 80 height 15
click at [372, 86] on select "Choose an option... Pending Applied Excluded (Questions) Excluded (Expired) Exc…" at bounding box center [412, 93] width 80 height 15
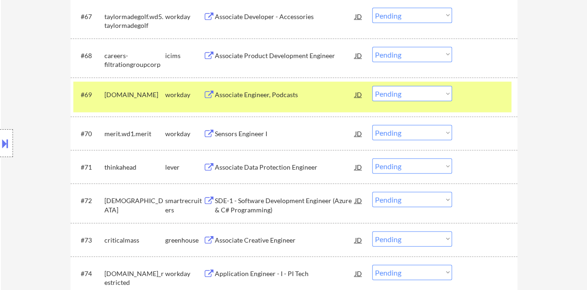
click at [492, 102] on div at bounding box center [486, 94] width 41 height 17
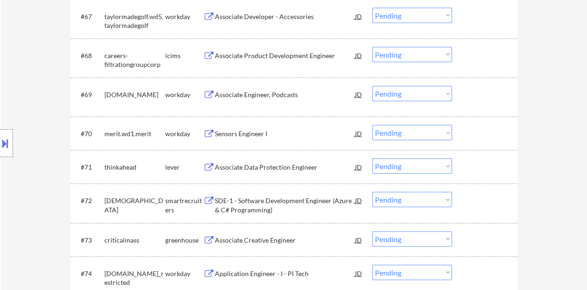
click at [271, 130] on div "Sensors Engineer I" at bounding box center [285, 133] width 140 height 9
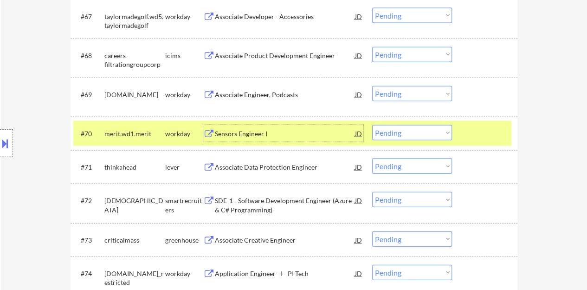
click at [495, 130] on div at bounding box center [486, 133] width 41 height 17
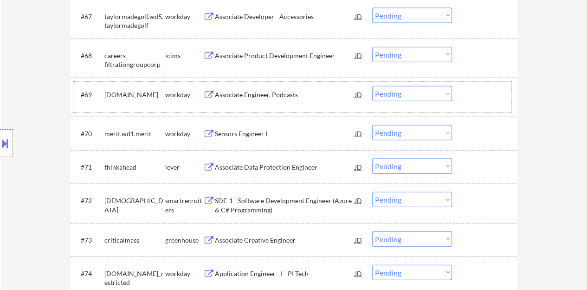
click at [270, 85] on div "#69 [DOMAIN_NAME] workday Associate Engineer, Podcasts JD warning_amber Choose …" at bounding box center [292, 97] width 438 height 31
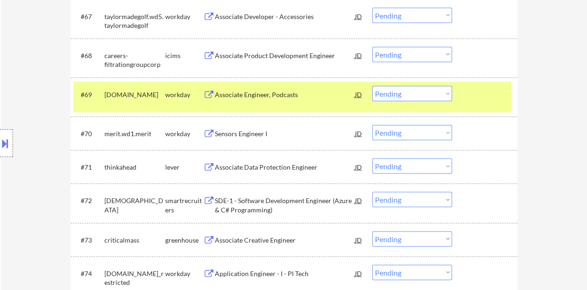
click at [279, 97] on div "Associate Engineer, Podcasts" at bounding box center [285, 94] width 140 height 9
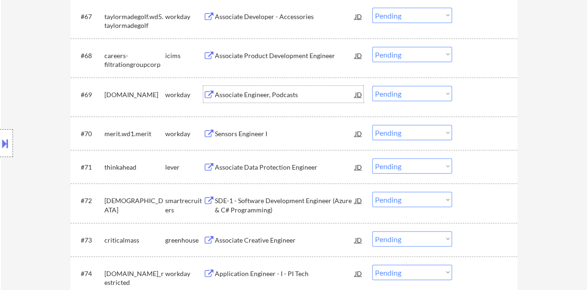
click at [463, 98] on div "#69 [DOMAIN_NAME] workday Associate Engineer, Podcasts JD warning_amber Choose …" at bounding box center [292, 97] width 438 height 31
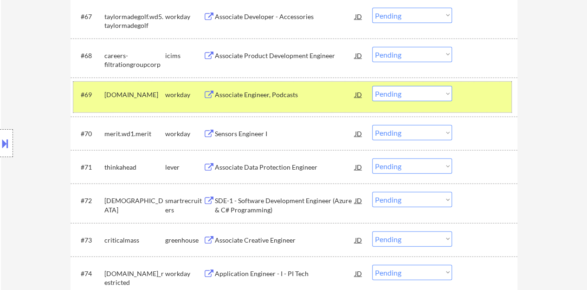
click at [404, 90] on select "Choose an option... Pending Applied Excluded (Questions) Excluded (Expired) Exc…" at bounding box center [412, 93] width 80 height 15
click at [372, 86] on select "Choose an option... Pending Applied Excluded (Questions) Excluded (Expired) Exc…" at bounding box center [412, 93] width 80 height 15
select select ""pending""
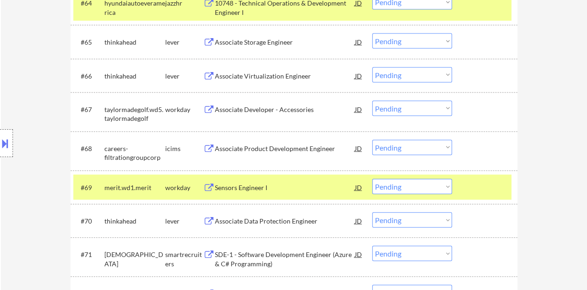
scroll to position [2699, 0]
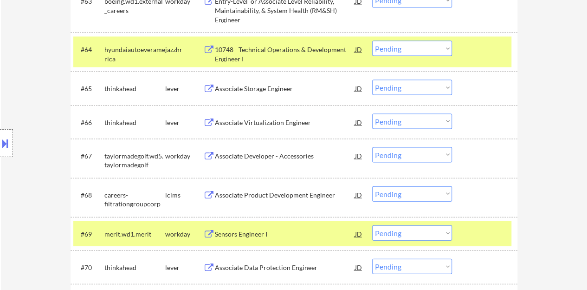
click at [471, 59] on div "#64 hyundaiautoeveramerica jazzhr 10748 - Technical Operations & Development En…" at bounding box center [292, 52] width 438 height 31
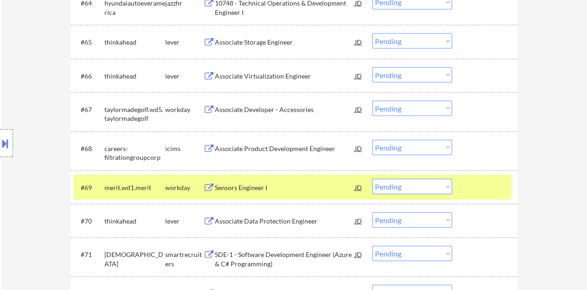
click at [485, 192] on div at bounding box center [486, 187] width 41 height 17
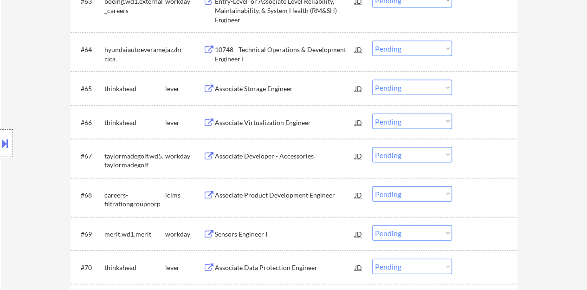
click at [256, 92] on div "Associate Storage Engineer" at bounding box center [285, 88] width 140 height 9
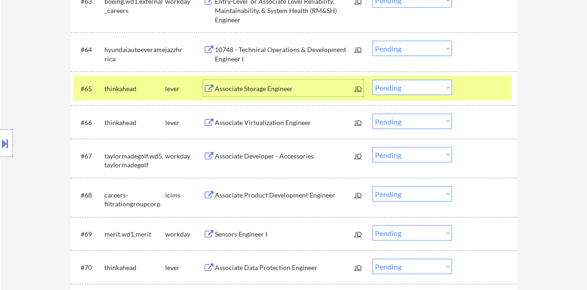
click at [406, 91] on select "Choose an option... Pending Applied Excluded (Questions) Excluded (Expired) Exc…" at bounding box center [412, 87] width 80 height 15
click at [372, 80] on select "Choose an option... Pending Applied Excluded (Questions) Excluded (Expired) Exc…" at bounding box center [412, 87] width 80 height 15
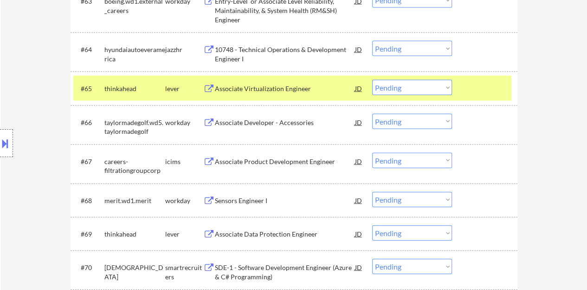
click at [300, 89] on div "Associate Virtualization Engineer" at bounding box center [285, 88] width 140 height 9
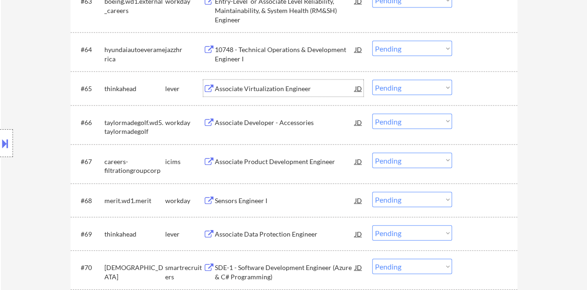
click at [467, 86] on div at bounding box center [486, 88] width 41 height 17
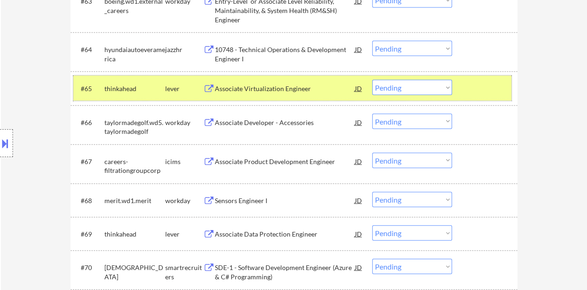
click at [405, 91] on select "Choose an option... Pending Applied Excluded (Questions) Excluded (Expired) Exc…" at bounding box center [412, 87] width 80 height 15
click at [372, 80] on select "Choose an option... Pending Applied Excluded (Questions) Excluded (Expired) Exc…" at bounding box center [412, 87] width 80 height 15
select select ""pending""
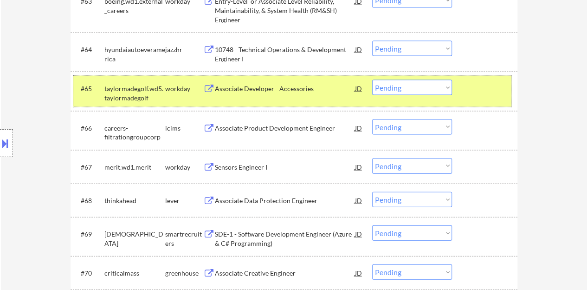
click at [472, 89] on div at bounding box center [486, 88] width 41 height 17
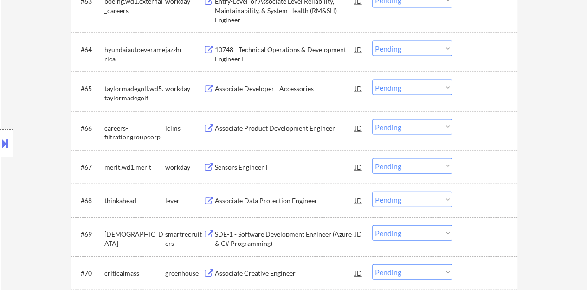
scroll to position [2746, 0]
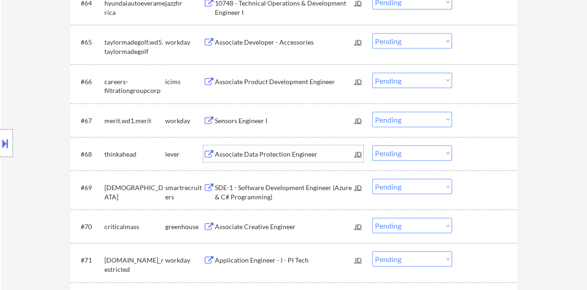
click at [274, 155] on div "Associate Data Protection Engineer" at bounding box center [285, 154] width 140 height 9
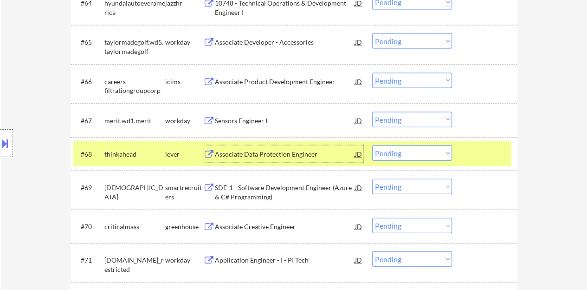
click at [437, 148] on select "Choose an option... Pending Applied Excluded (Questions) Excluded (Expired) Exc…" at bounding box center [412, 152] width 80 height 15
click at [372, 145] on select "Choose an option... Pending Applied Excluded (Questions) Excluded (Expired) Exc…" at bounding box center [412, 152] width 80 height 15
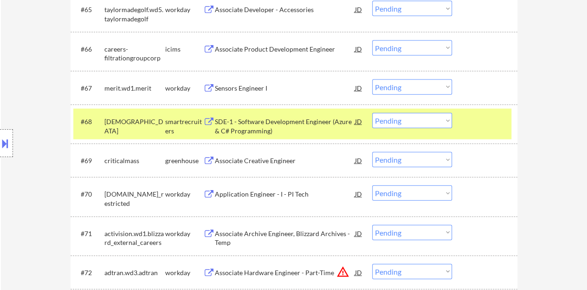
scroll to position [2792, 0]
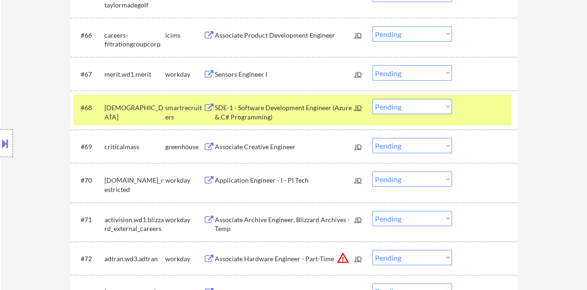
click at [285, 107] on div "SDE-1 - Software Development Engineer (Azure & C# Programming)" at bounding box center [285, 112] width 140 height 18
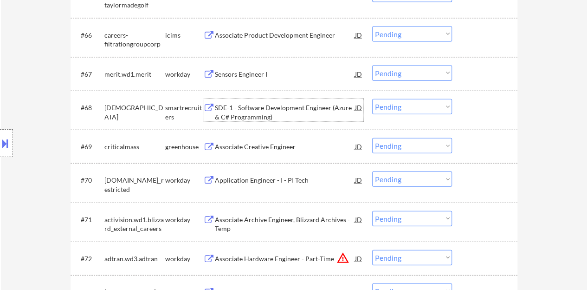
click at [463, 110] on div "#68 zen31 smartrecruiters SDE-1 - Software Development Engineer (Azure & C# Pro…" at bounding box center [292, 110] width 438 height 31
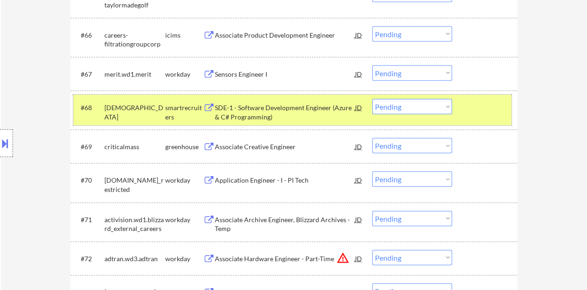
click at [408, 109] on select "Choose an option... Pending Applied Excluded (Questions) Excluded (Expired) Exc…" at bounding box center [412, 106] width 80 height 15
click at [372, 99] on select "Choose an option... Pending Applied Excluded (Questions) Excluded (Expired) Exc…" at bounding box center [412, 106] width 80 height 15
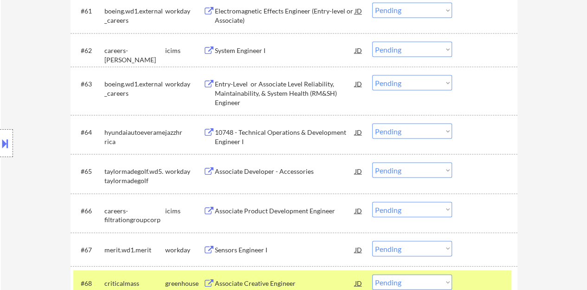
scroll to position [2700, 0]
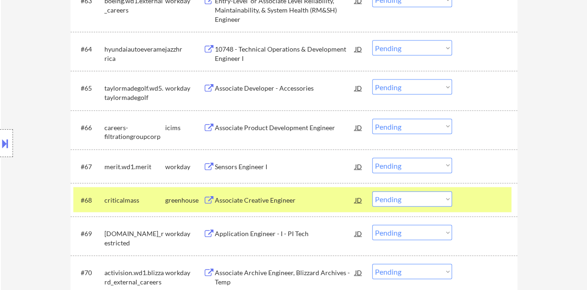
click at [491, 196] on div at bounding box center [486, 199] width 41 height 17
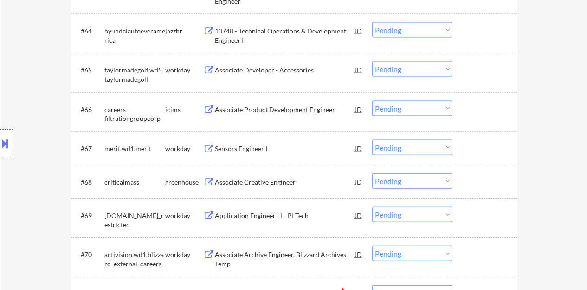
scroll to position [2746, 0]
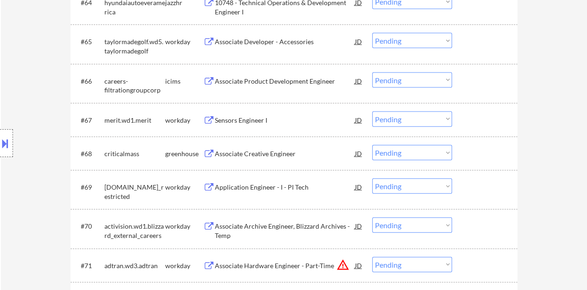
click at [279, 157] on div "Associate Creative Engineer" at bounding box center [285, 153] width 140 height 9
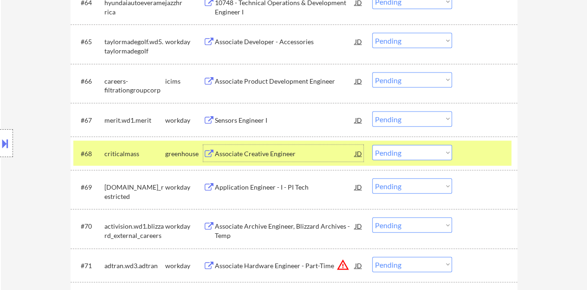
click at [437, 152] on select "Choose an option... Pending Applied Excluded (Questions) Excluded (Expired) Exc…" at bounding box center [412, 152] width 80 height 15
click at [372, 145] on select "Choose an option... Pending Applied Excluded (Questions) Excluded (Expired) Exc…" at bounding box center [412, 152] width 80 height 15
select select ""pending""
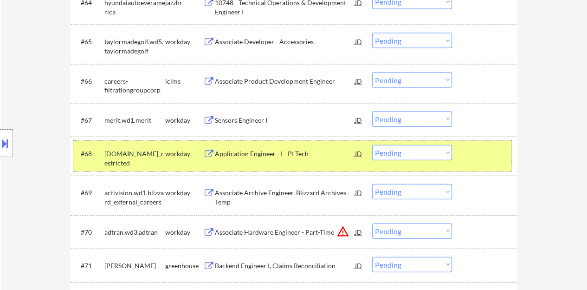
click at [482, 152] on div at bounding box center [486, 153] width 41 height 17
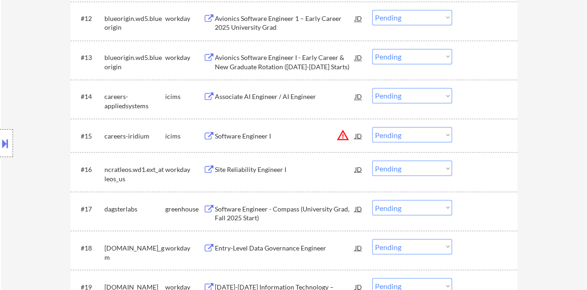
scroll to position [796, 0]
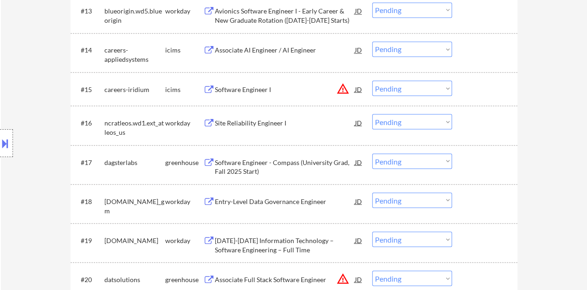
click at [267, 123] on div "Site Reliability Engineer I" at bounding box center [285, 122] width 140 height 9
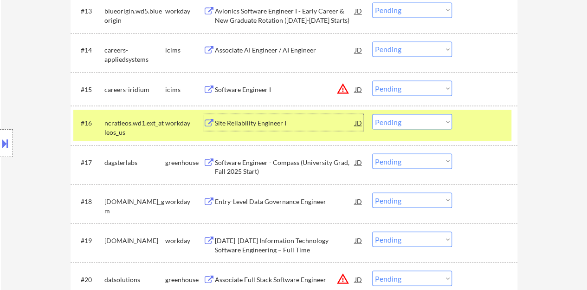
click at [391, 126] on select "Choose an option... Pending Applied Excluded (Questions) Excluded (Expired) Exc…" at bounding box center [412, 121] width 80 height 15
click at [372, 114] on select "Choose an option... Pending Applied Excluded (Questions) Excluded (Expired) Exc…" at bounding box center [412, 121] width 80 height 15
select select ""pending""
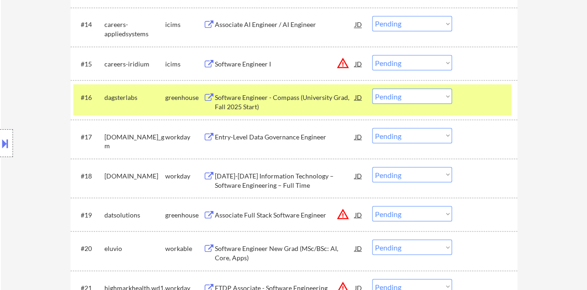
scroll to position [842, 0]
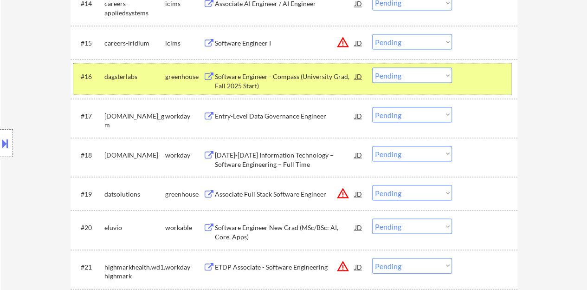
click at [483, 81] on div at bounding box center [486, 75] width 41 height 17
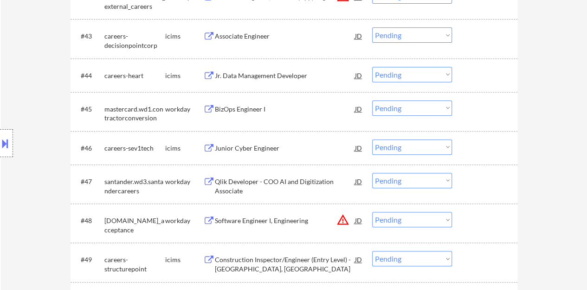
scroll to position [1864, 0]
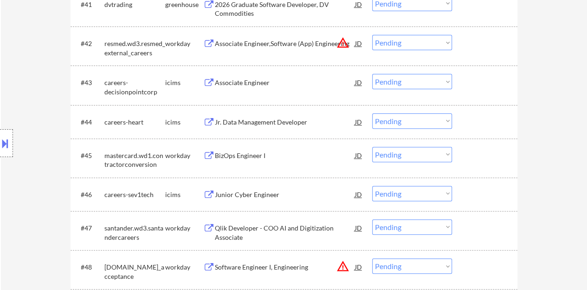
click at [262, 154] on div "BizOps Engineer I" at bounding box center [285, 155] width 140 height 9
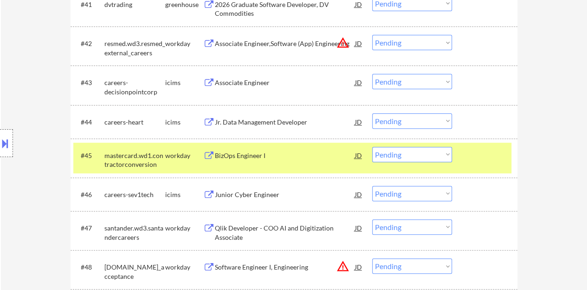
click at [501, 176] on div "#45 mastercard.wd1.contractorconversion workday BizOps Engineer I JD warning_am…" at bounding box center [294, 157] width 447 height 39
click at [484, 152] on div at bounding box center [486, 155] width 41 height 17
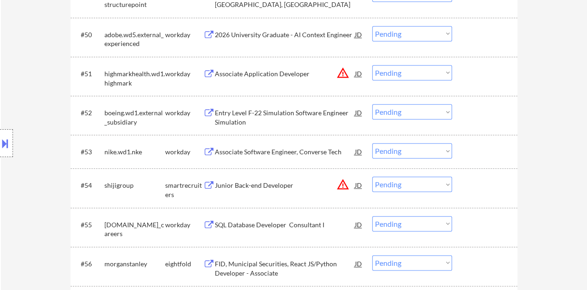
scroll to position [2189, 0]
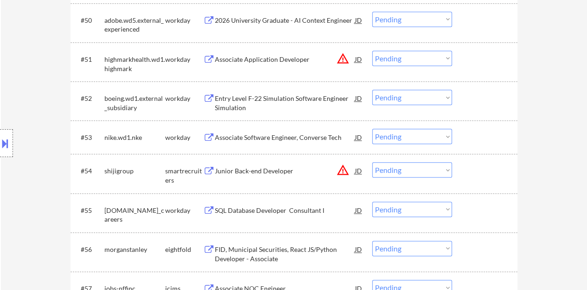
click at [293, 130] on div "Associate Software Engineer, Converse Tech" at bounding box center [285, 137] width 140 height 17
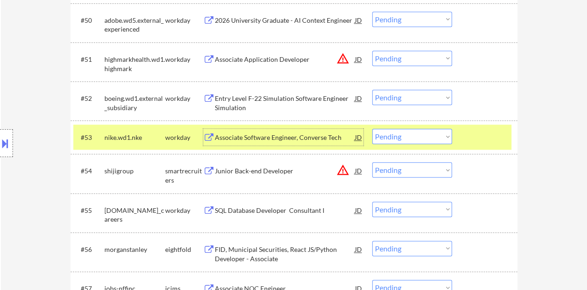
click at [441, 141] on select "Choose an option... Pending Applied Excluded (Questions) Excluded (Expired) Exc…" at bounding box center [412, 136] width 80 height 15
click at [372, 129] on select "Choose an option... Pending Applied Excluded (Questions) Excluded (Expired) Exc…" at bounding box center [412, 136] width 80 height 15
select select ""pending""
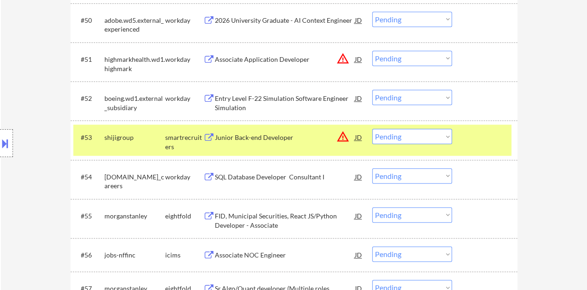
click at [481, 139] on div at bounding box center [486, 137] width 41 height 17
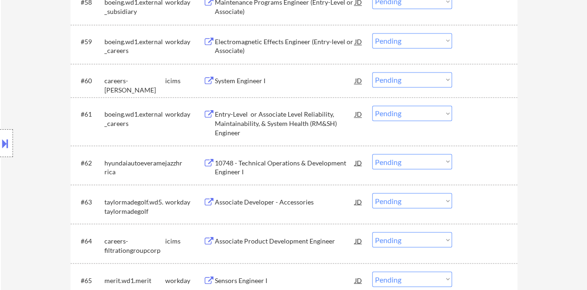
scroll to position [2560, 0]
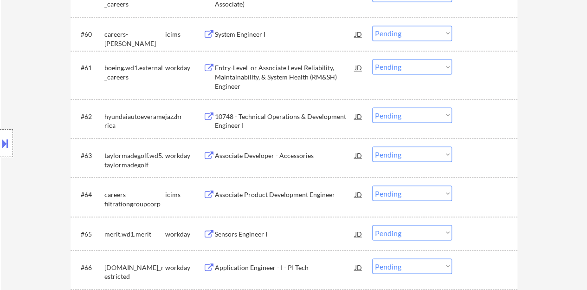
click at [284, 118] on div "10748 - Technical Operations & Development Engineer I" at bounding box center [285, 120] width 140 height 18
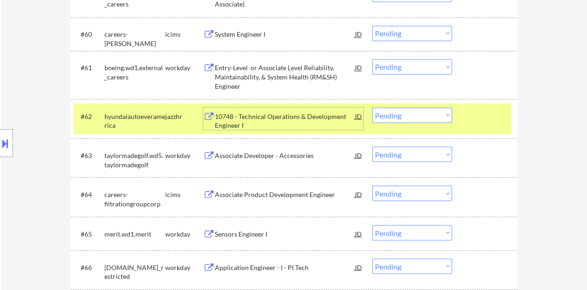
click at [416, 112] on select "Choose an option... Pending Applied Excluded (Questions) Excluded (Expired) Exc…" at bounding box center [412, 114] width 80 height 15
click at [372, 107] on select "Choose an option... Pending Applied Excluded (Questions) Excluded (Expired) Exc…" at bounding box center [412, 114] width 80 height 15
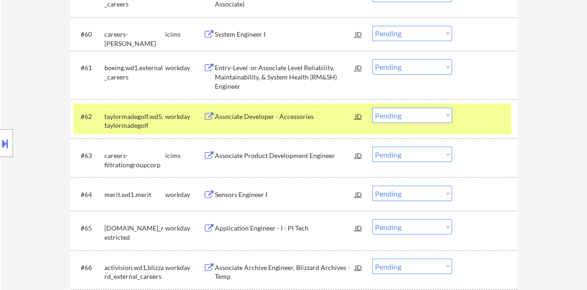
click at [296, 116] on div "Associate Developer - Accessories" at bounding box center [285, 115] width 140 height 9
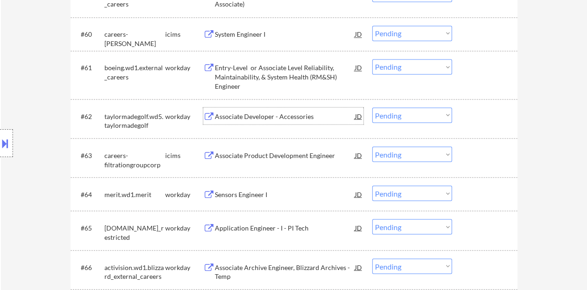
click at [488, 120] on div at bounding box center [486, 115] width 41 height 17
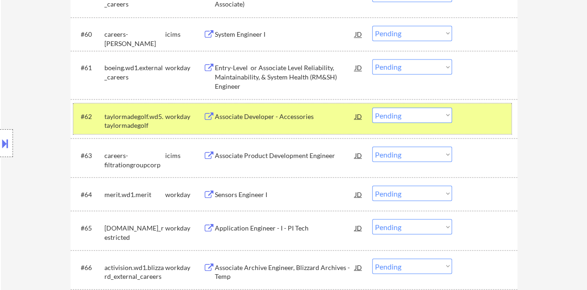
click at [412, 118] on select "Choose an option... Pending Applied Excluded (Questions) Excluded (Expired) Exc…" at bounding box center [412, 114] width 80 height 15
click at [372, 107] on select "Choose an option... Pending Applied Excluded (Questions) Excluded (Expired) Exc…" at bounding box center [412, 114] width 80 height 15
select select ""pending""
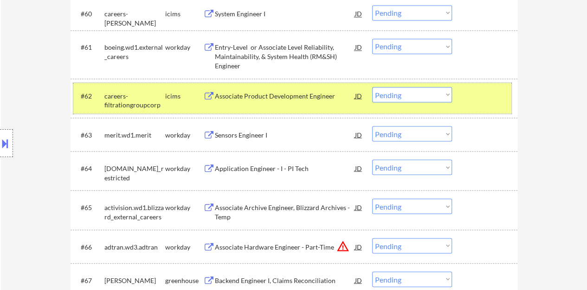
scroll to position [2574, 0]
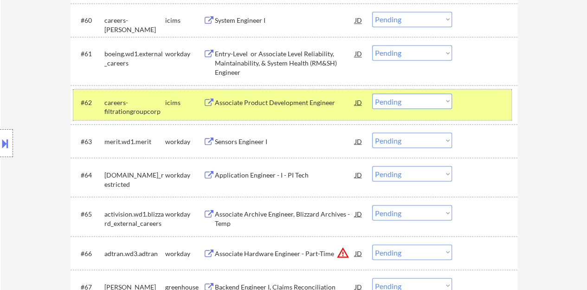
click at [502, 104] on div at bounding box center [486, 101] width 41 height 17
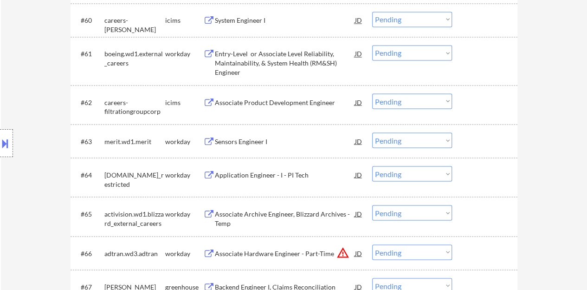
click at [235, 138] on div "Sensors Engineer I" at bounding box center [285, 141] width 140 height 9
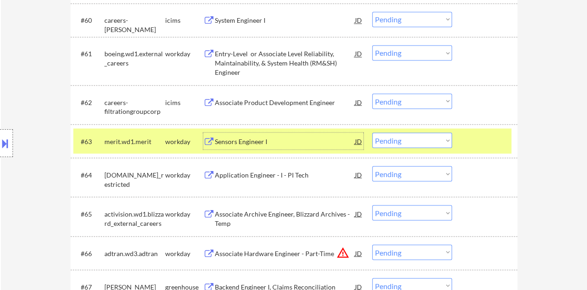
click at [481, 137] on div at bounding box center [486, 140] width 41 height 17
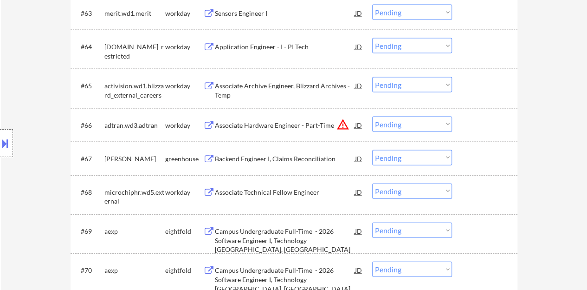
scroll to position [2713, 0]
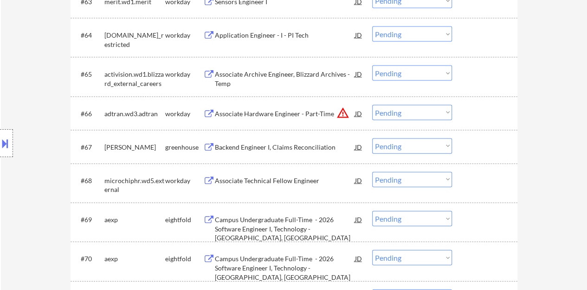
click at [287, 146] on div "Backend Engineer I, Claims Reconciliation" at bounding box center [285, 147] width 140 height 9
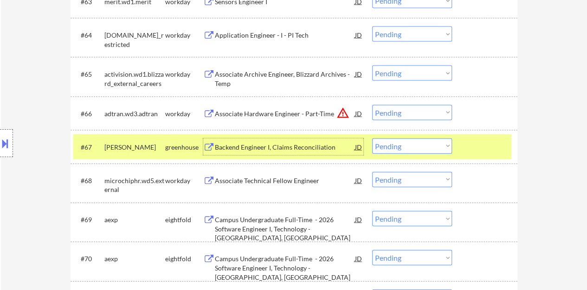
click at [436, 140] on select "Choose an option... Pending Applied Excluded (Questions) Excluded (Expired) Exc…" at bounding box center [412, 145] width 80 height 15
click at [372, 138] on select "Choose an option... Pending Applied Excluded (Questions) Excluded (Expired) Exc…" at bounding box center [412, 145] width 80 height 15
select select ""pending""
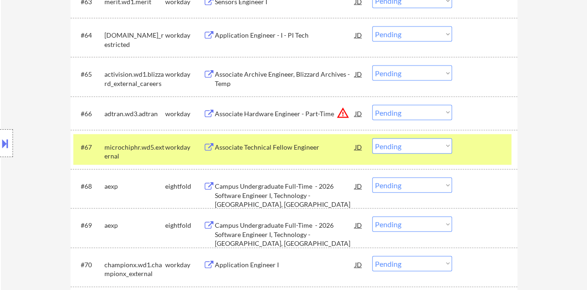
click at [475, 145] on div at bounding box center [486, 146] width 41 height 17
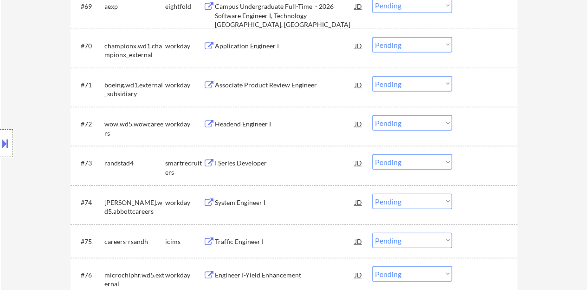
scroll to position [2946, 0]
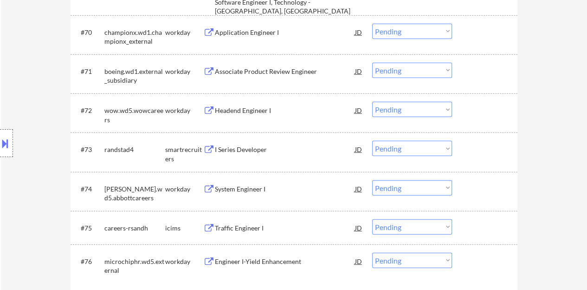
click at [235, 155] on div "I Series Developer" at bounding box center [285, 149] width 140 height 17
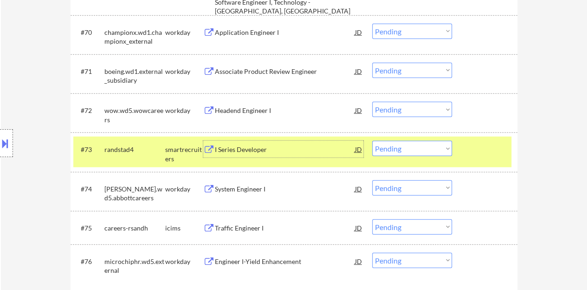
click at [430, 147] on select "Choose an option... Pending Applied Excluded (Questions) Excluded (Expired) Exc…" at bounding box center [412, 148] width 80 height 15
click at [372, 141] on select "Choose an option... Pending Applied Excluded (Questions) Excluded (Expired) Exc…" at bounding box center [412, 148] width 80 height 15
select select ""pending""
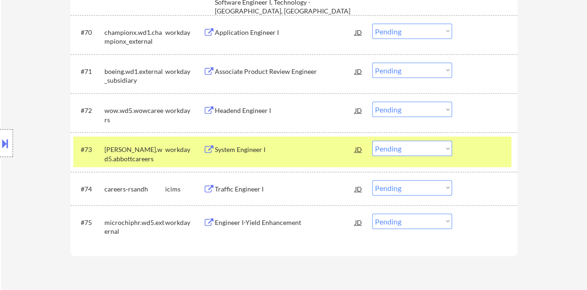
click at [255, 146] on div "System Engineer I" at bounding box center [285, 149] width 140 height 9
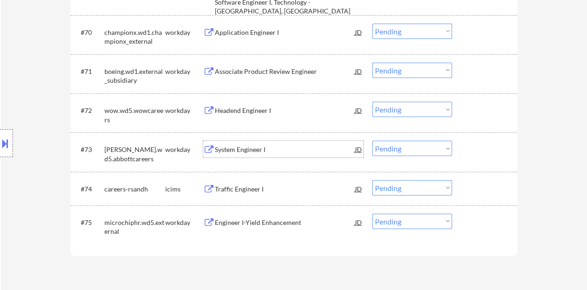
drag, startPoint x: 511, startPoint y: 154, endPoint x: 506, endPoint y: 150, distance: 5.9
click at [510, 153] on div "#73 [PERSON_NAME].wd5.abbottcareers workday System Engineer I JD warning_amber …" at bounding box center [292, 152] width 438 height 31
